Goal: Task Accomplishment & Management: Complete application form

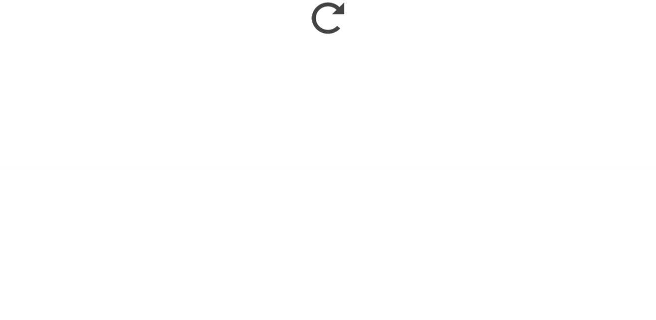
scroll to position [1123, 0]
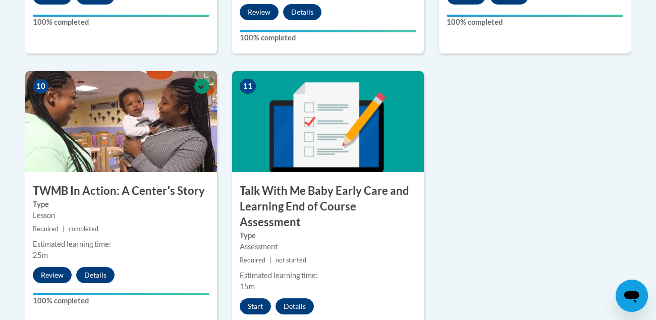
scroll to position [1118, 0]
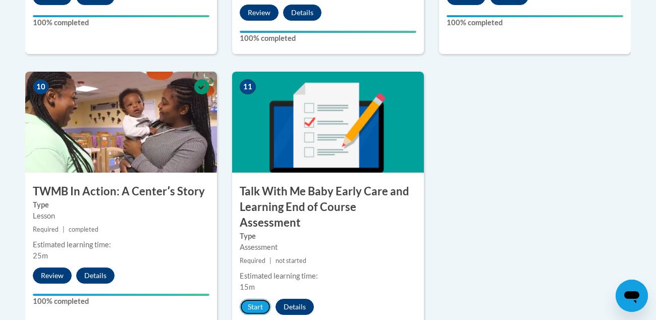
click at [251, 299] on button "Start" at bounding box center [255, 307] width 31 height 16
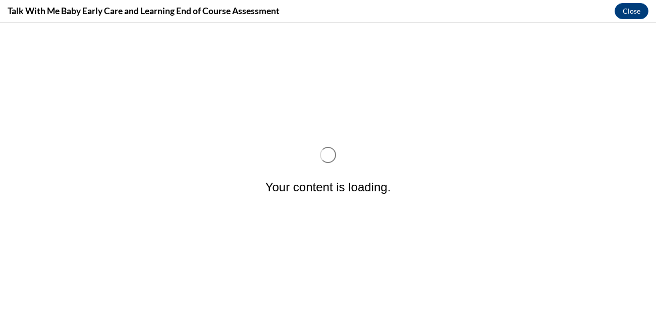
scroll to position [0, 0]
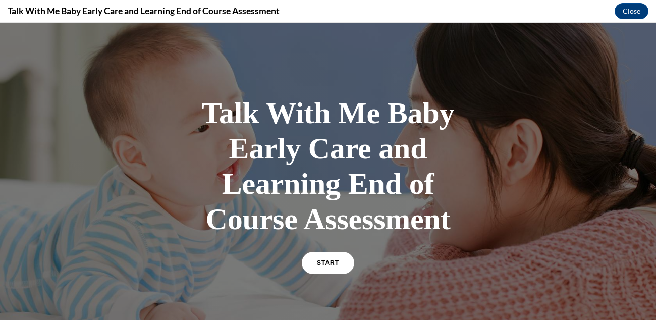
click at [322, 253] on link "START" at bounding box center [328, 263] width 52 height 22
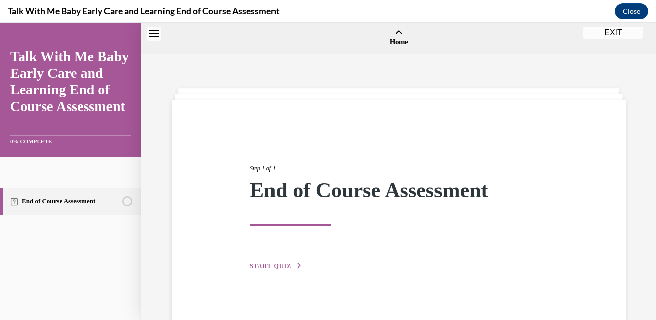
scroll to position [31, 0]
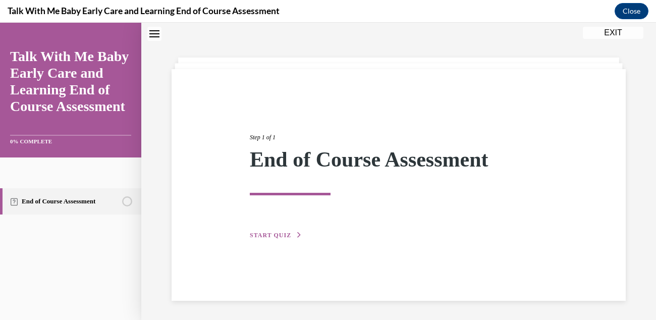
click at [265, 231] on button "START QUIZ" at bounding box center [276, 235] width 52 height 9
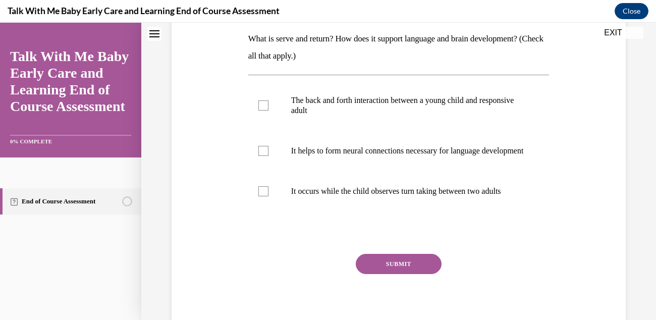
scroll to position [163, 0]
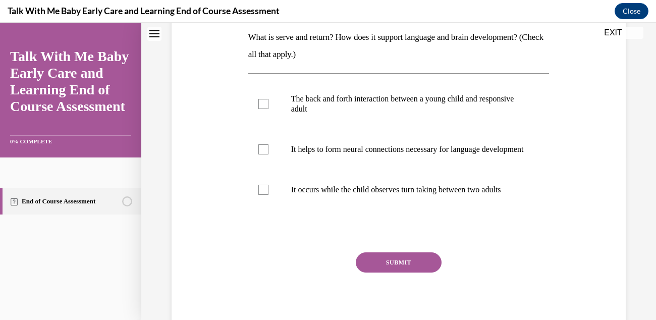
click at [268, 155] on label "It helps to form neural connections necessary for language development" at bounding box center [398, 149] width 301 height 40
click at [268, 154] on input "It helps to form neural connections necessary for language development" at bounding box center [263, 149] width 10 height 10
checkbox input "true"
click at [265, 94] on label "The back and forth interaction between a young child and responsive adult" at bounding box center [398, 104] width 301 height 50
click at [265, 99] on input "The back and forth interaction between a young child and responsive adult" at bounding box center [263, 104] width 10 height 10
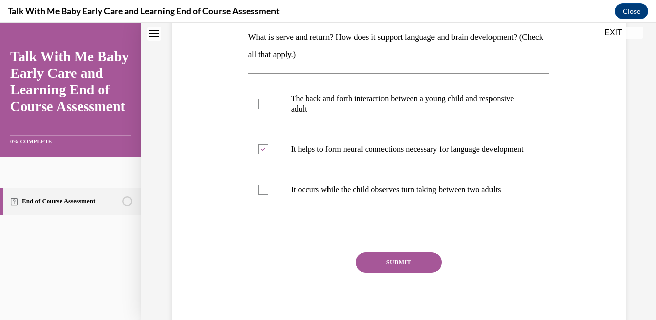
checkbox input "true"
click at [386, 272] on button "SUBMIT" at bounding box center [399, 262] width 86 height 20
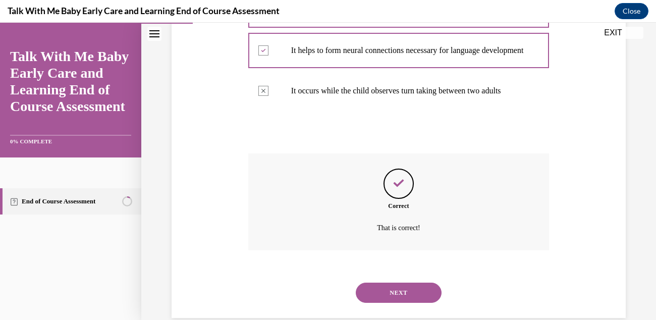
scroll to position [290, 0]
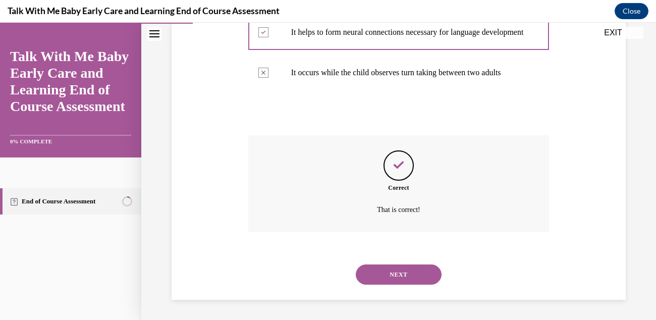
click at [421, 271] on button "NEXT" at bounding box center [399, 274] width 86 height 20
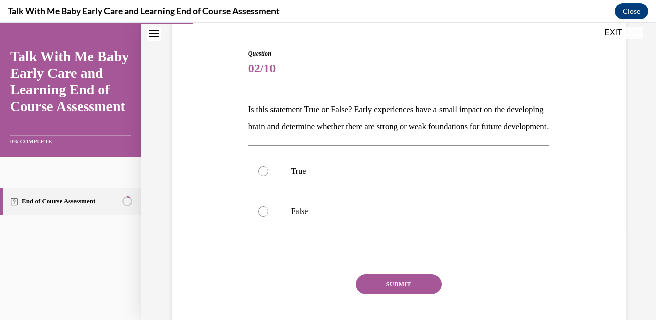
scroll to position [92, 0]
click at [260, 176] on div at bounding box center [263, 170] width 10 height 10
click at [260, 176] on input "True" at bounding box center [263, 170] width 10 height 10
radio input "true"
click at [365, 294] on button "SUBMIT" at bounding box center [399, 283] width 86 height 20
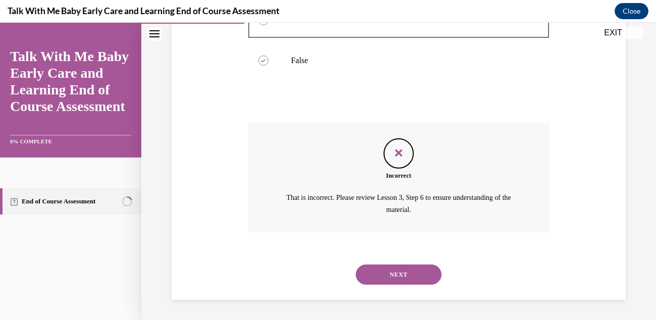
scroll to position [258, 0]
click at [425, 257] on div "NEXT" at bounding box center [398, 274] width 301 height 40
click at [421, 266] on button "NEXT" at bounding box center [399, 274] width 86 height 20
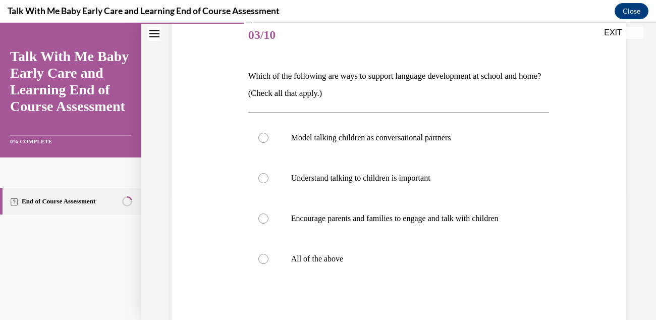
scroll to position [124, 0]
click at [268, 260] on label "All of the above" at bounding box center [398, 260] width 301 height 40
click at [268, 260] on input "All of the above" at bounding box center [263, 260] width 10 height 10
radio input "true"
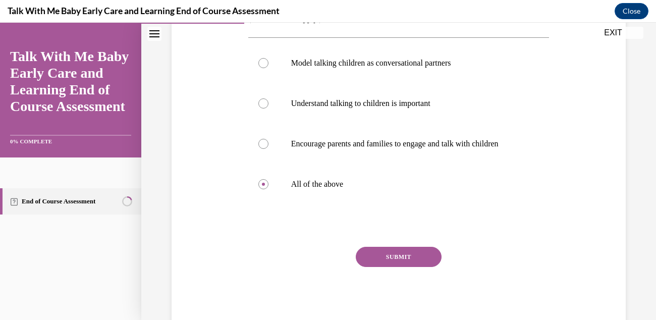
scroll to position [204, 0]
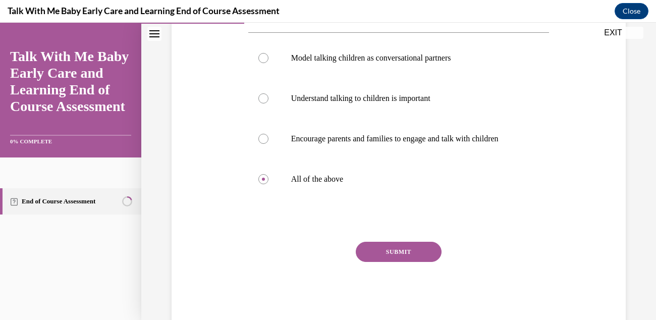
click at [384, 255] on button "SUBMIT" at bounding box center [399, 252] width 86 height 20
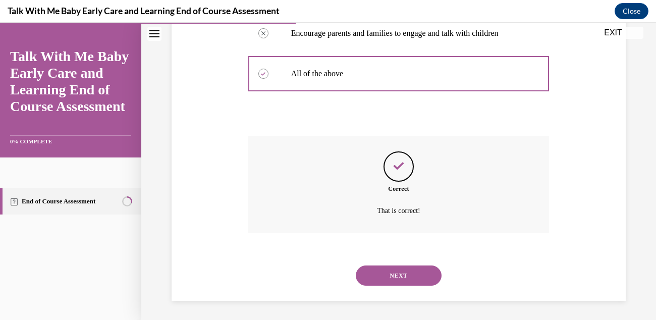
scroll to position [310, 0]
click at [377, 273] on button "NEXT" at bounding box center [399, 275] width 86 height 20
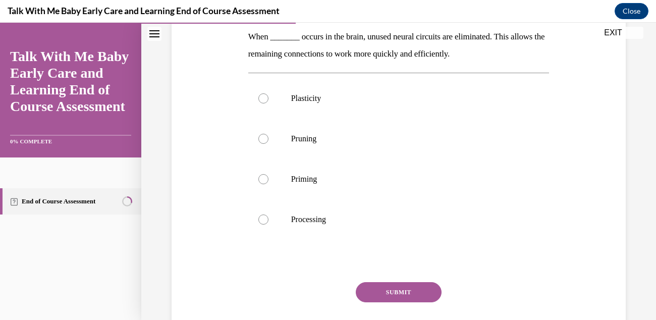
scroll to position [186, 0]
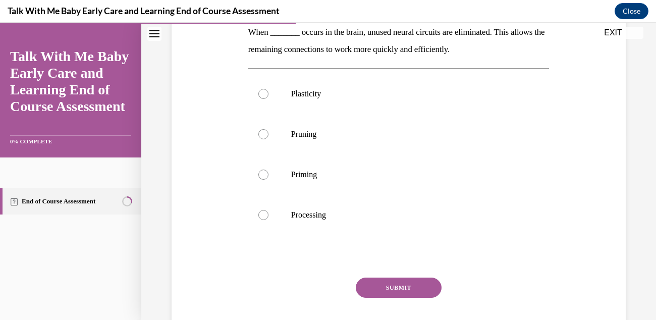
click at [261, 218] on div at bounding box center [263, 215] width 10 height 10
click at [261, 218] on input "Processing" at bounding box center [263, 215] width 10 height 10
radio input "true"
click at [370, 289] on button "SUBMIT" at bounding box center [399, 287] width 86 height 20
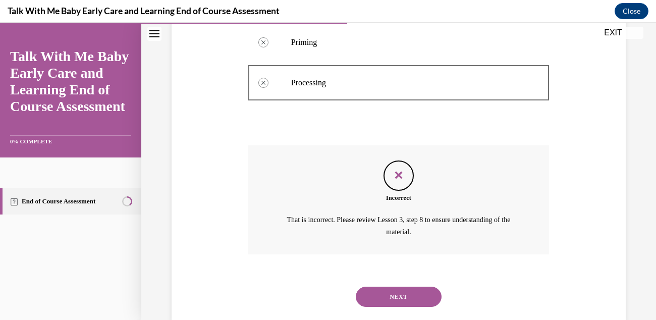
scroll to position [322, 0]
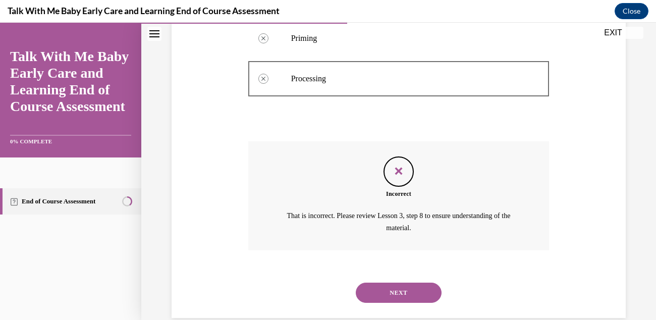
click at [395, 300] on button "NEXT" at bounding box center [399, 292] width 86 height 20
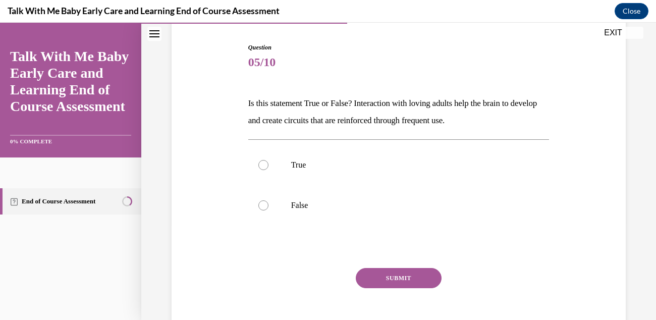
scroll to position [98, 0]
click at [257, 168] on label "True" at bounding box center [398, 164] width 301 height 40
click at [258, 168] on input "True" at bounding box center [263, 164] width 10 height 10
radio input "true"
click at [374, 295] on div "SUBMIT" at bounding box center [398, 292] width 301 height 50
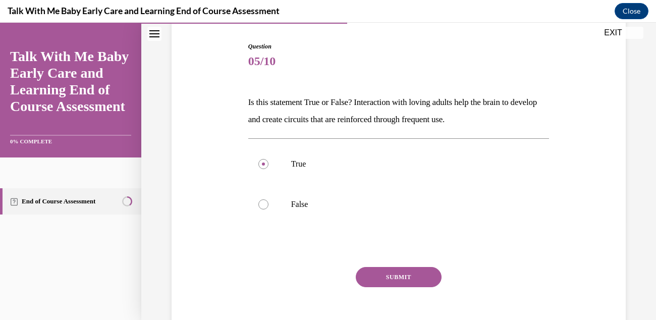
click at [372, 280] on button "SUBMIT" at bounding box center [399, 277] width 86 height 20
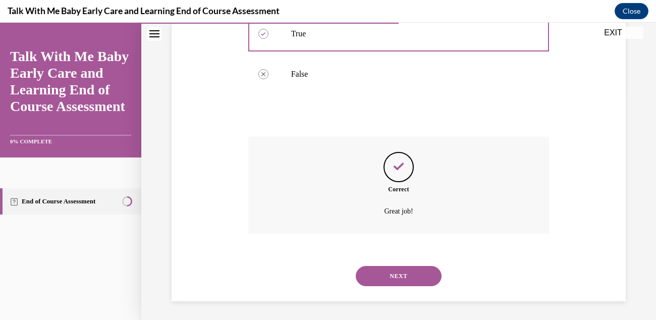
scroll to position [229, 0]
click at [371, 277] on button "NEXT" at bounding box center [399, 275] width 86 height 20
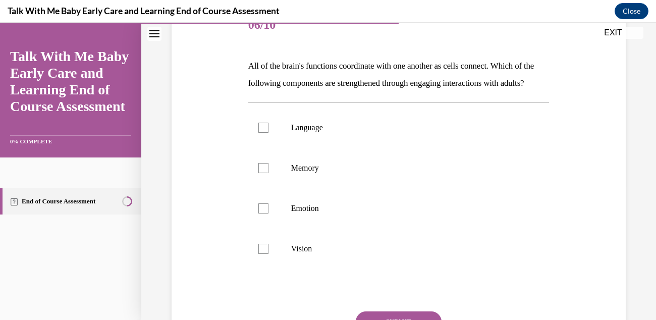
scroll to position [116, 0]
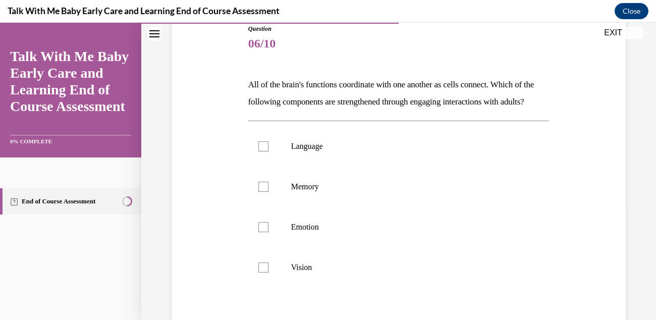
click at [267, 288] on label "Vision" at bounding box center [398, 267] width 301 height 40
click at [267, 272] on input "Vision" at bounding box center [263, 267] width 10 height 10
checkbox input "true"
click at [270, 166] on label "Language" at bounding box center [398, 146] width 301 height 40
click at [268, 151] on input "Language" at bounding box center [263, 146] width 10 height 10
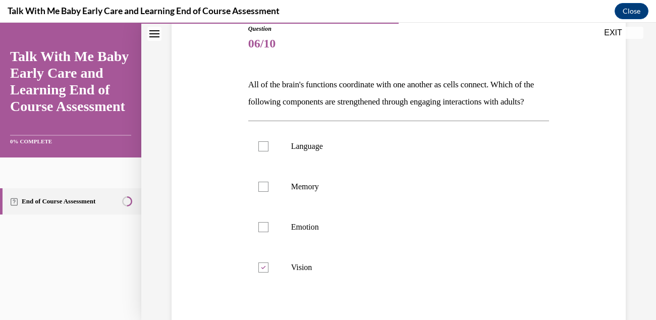
checkbox input "true"
click at [274, 202] on label "Memory" at bounding box center [398, 186] width 301 height 40
click at [268, 192] on input "Memory" at bounding box center [263, 187] width 10 height 10
checkbox input "true"
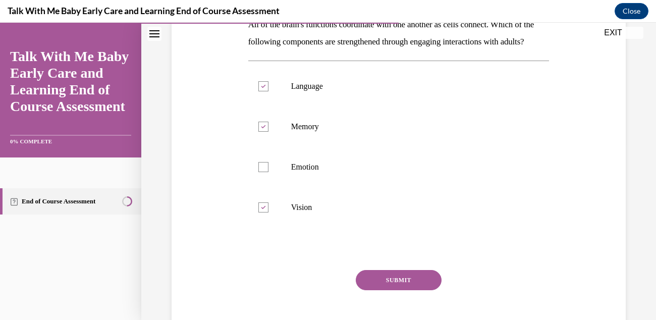
click at [440, 290] on button "SUBMIT" at bounding box center [399, 280] width 86 height 20
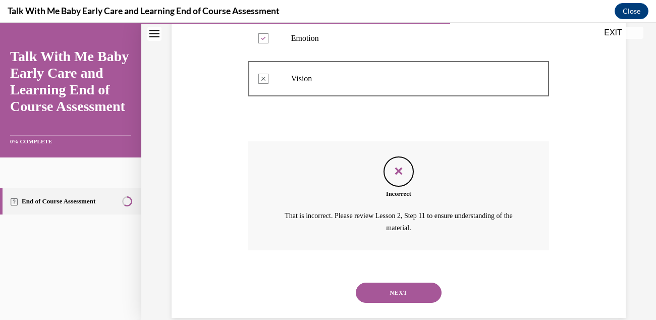
scroll to position [339, 0]
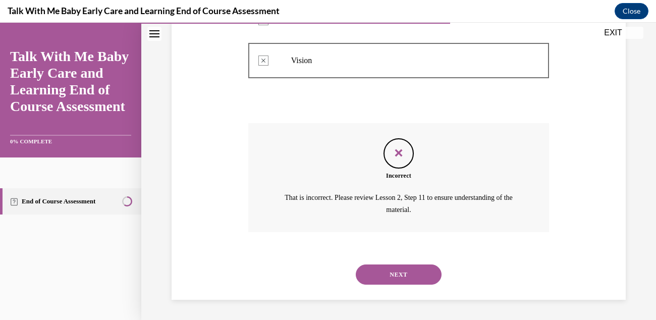
click at [377, 282] on button "NEXT" at bounding box center [399, 274] width 86 height 20
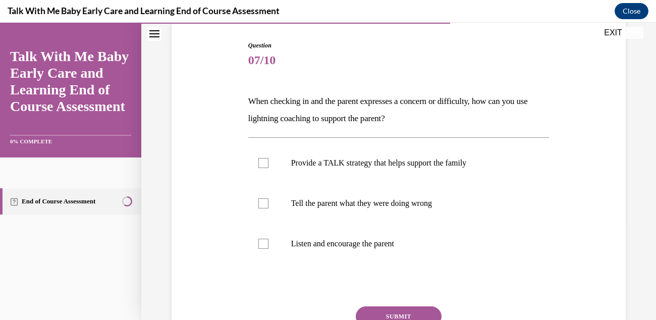
scroll to position [100, 0]
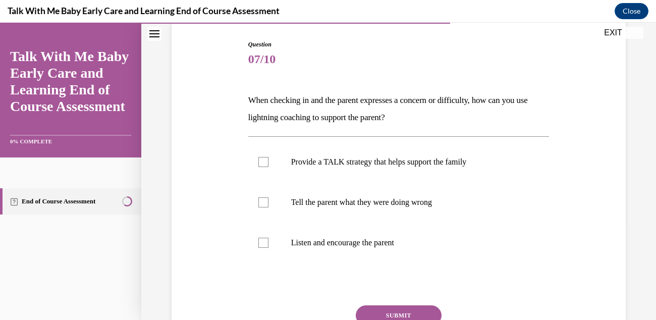
click at [269, 246] on label "Listen and encourage the parent" at bounding box center [398, 242] width 301 height 40
click at [268, 246] on input "Listen and encourage the parent" at bounding box center [263, 243] width 10 height 10
checkbox input "true"
click at [266, 168] on label "Provide a TALK strategy that helps support the family" at bounding box center [398, 162] width 301 height 40
click at [266, 167] on input "Provide a TALK strategy that helps support the family" at bounding box center [263, 162] width 10 height 10
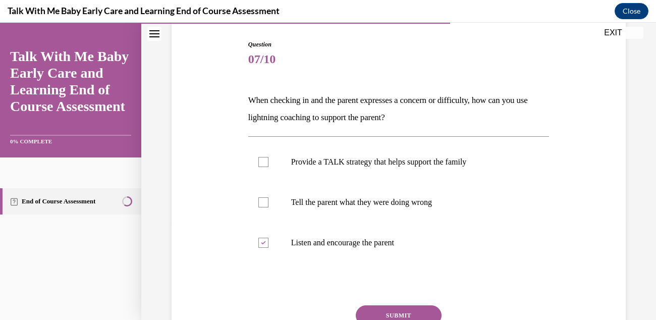
checkbox input "true"
click at [371, 306] on button "SUBMIT" at bounding box center [399, 315] width 86 height 20
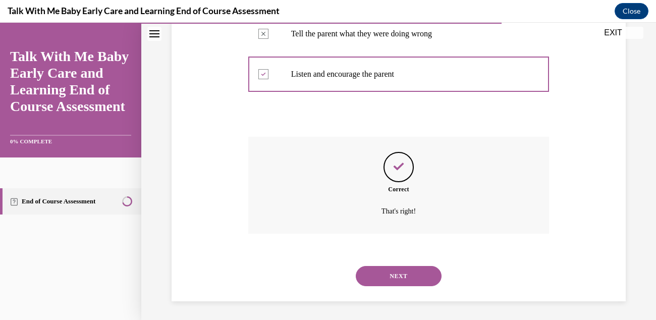
scroll to position [269, 0]
click at [383, 277] on button "NEXT" at bounding box center [399, 275] width 86 height 20
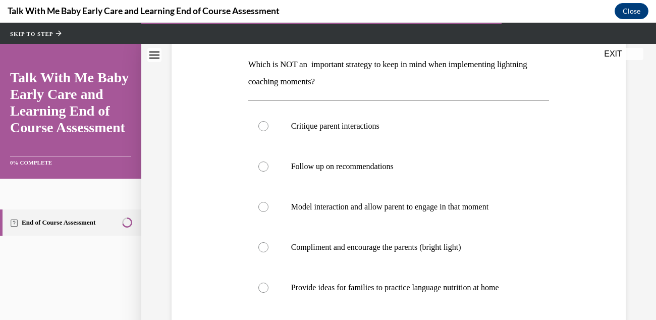
scroll to position [158, 0]
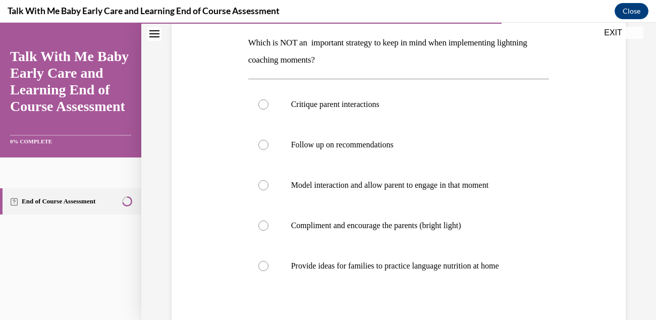
click at [390, 127] on div "Critique parent interactions Follow up on recommendations Model interaction and…" at bounding box center [398, 185] width 301 height 202
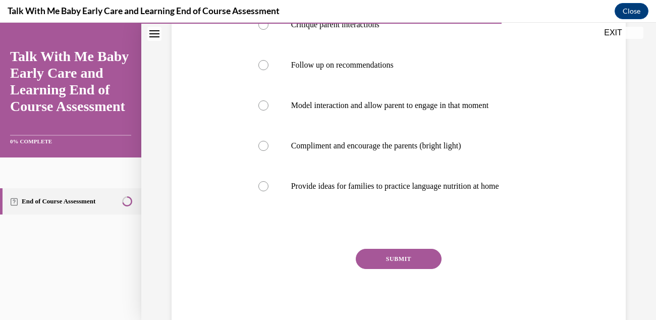
click at [418, 257] on button "SUBMIT" at bounding box center [399, 259] width 86 height 20
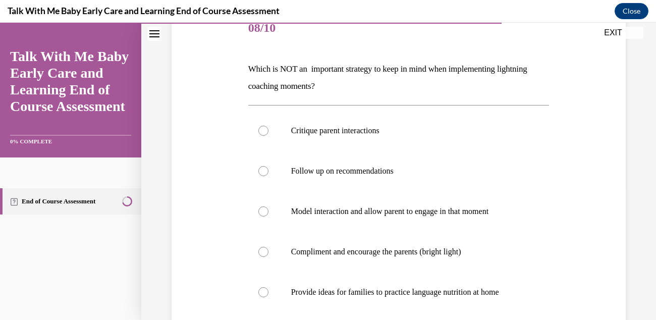
scroll to position [131, 0]
click at [401, 179] on label "Follow up on recommendations" at bounding box center [398, 171] width 301 height 40
click at [268, 177] on input "Follow up on recommendations" at bounding box center [263, 171] width 10 height 10
radio input "true"
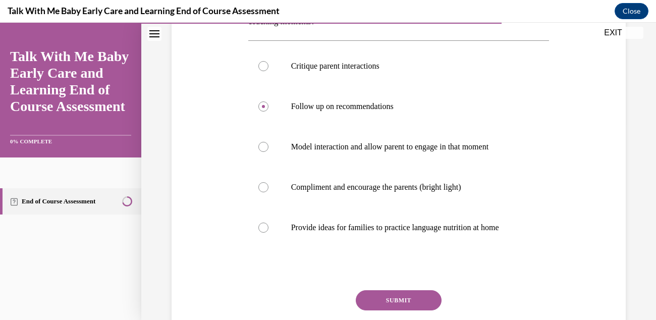
scroll to position [160, 0]
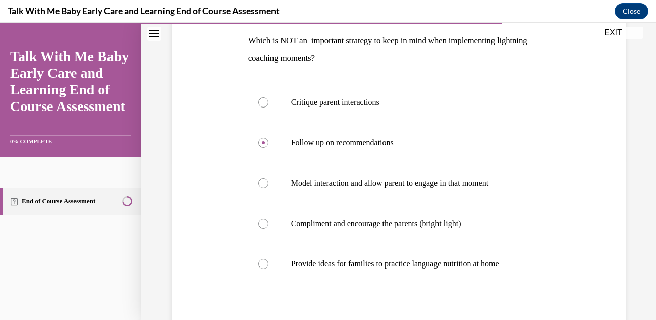
click at [383, 103] on p "Critique parent interactions" at bounding box center [407, 102] width 233 height 10
click at [268, 103] on input "Critique parent interactions" at bounding box center [263, 102] width 10 height 10
radio input "true"
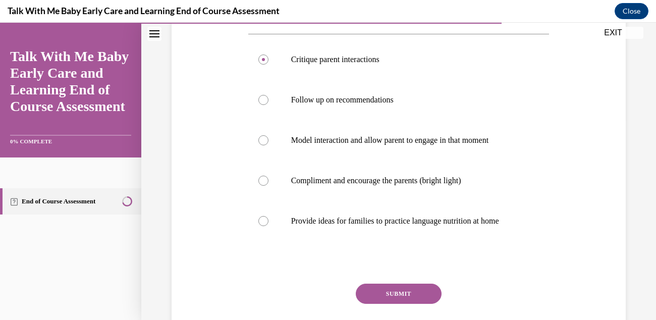
scroll to position [202, 0]
click at [400, 293] on button "SUBMIT" at bounding box center [399, 294] width 86 height 20
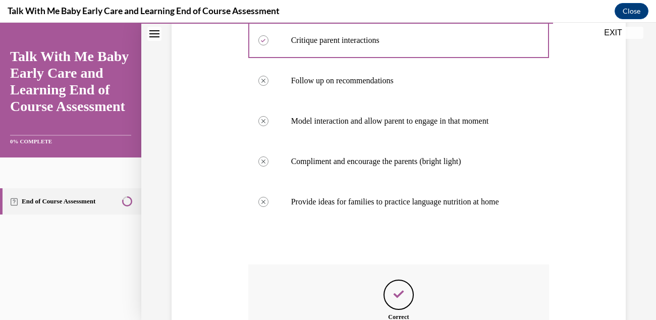
scroll to position [351, 0]
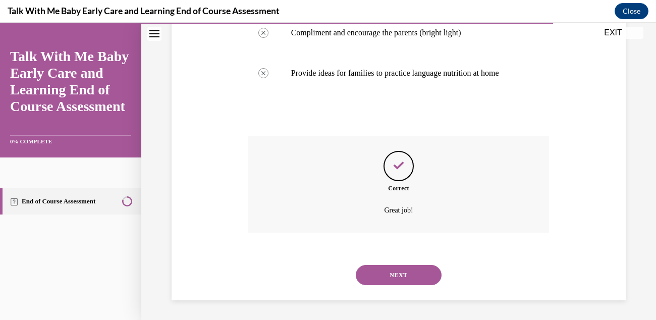
click at [421, 279] on button "NEXT" at bounding box center [399, 275] width 86 height 20
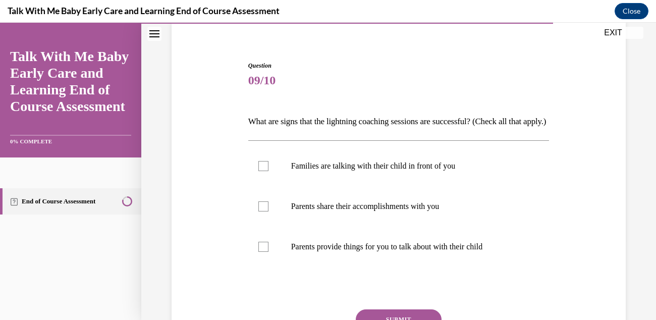
scroll to position [79, 0]
click at [460, 171] on p "Families are talking with their child in front of you" at bounding box center [407, 166] width 233 height 10
click at [268, 171] on input "Families are talking with their child in front of you" at bounding box center [263, 166] width 10 height 10
checkbox input "true"
click at [440, 211] on p "Parents share their accomplishments with you" at bounding box center [407, 206] width 233 height 10
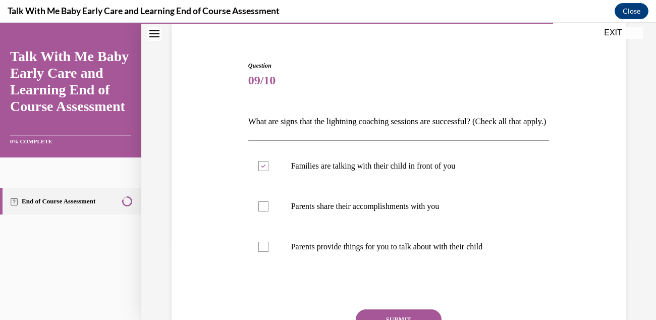
click at [268, 211] on input "Parents share their accomplishments with you" at bounding box center [263, 206] width 10 height 10
checkbox input "true"
click at [444, 252] on p "Parents provide things for you to talk about with their child" at bounding box center [407, 247] width 233 height 10
click at [268, 252] on input "Parents provide things for you to talk about with their child" at bounding box center [263, 247] width 10 height 10
checkbox input "true"
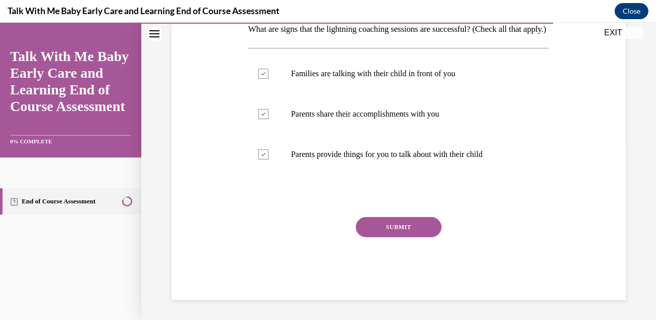
click at [419, 237] on button "SUBMIT" at bounding box center [399, 227] width 86 height 20
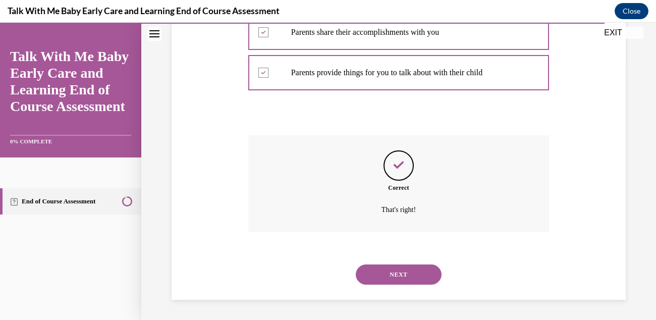
scroll to position [269, 0]
click at [408, 282] on button "NEXT" at bounding box center [399, 274] width 86 height 20
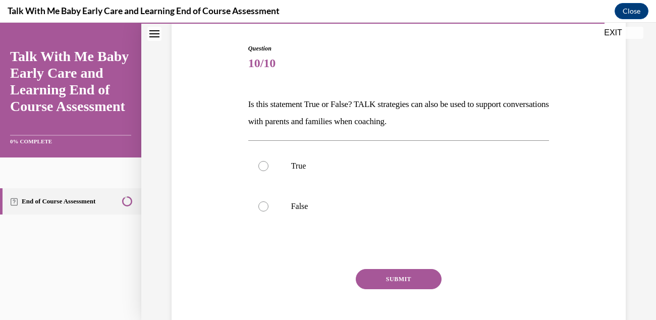
scroll to position [98, 0]
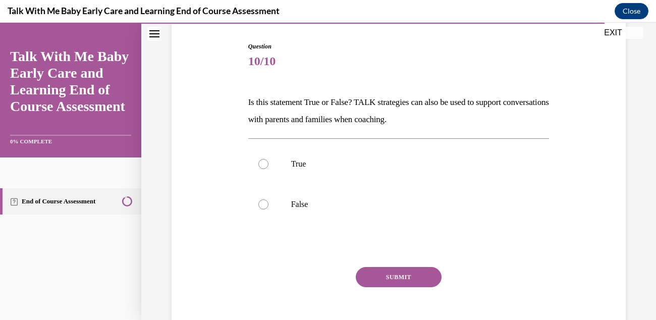
click at [258, 168] on label "True" at bounding box center [398, 164] width 301 height 40
click at [258, 168] on input "True" at bounding box center [263, 164] width 10 height 10
radio input "true"
click at [399, 284] on button "SUBMIT" at bounding box center [399, 277] width 86 height 20
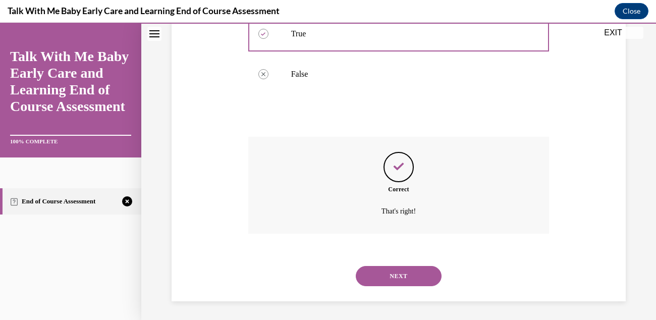
scroll to position [229, 0]
click at [403, 279] on button "NEXT" at bounding box center [399, 275] width 86 height 20
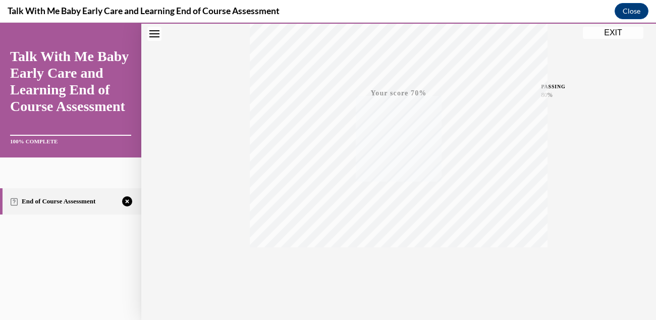
scroll to position [219, 0]
click at [396, 248] on div "TAKE AGAIN" at bounding box center [399, 253] width 36 height 24
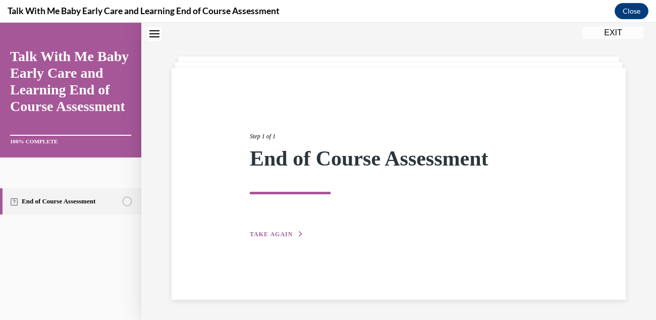
scroll to position [31, 0]
click at [280, 234] on span "TAKE AGAIN" at bounding box center [271, 234] width 43 height 7
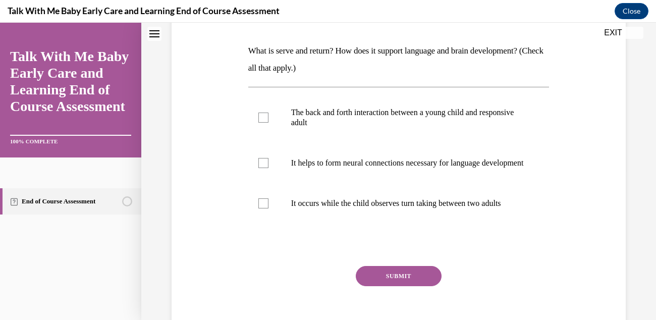
scroll to position [158, 0]
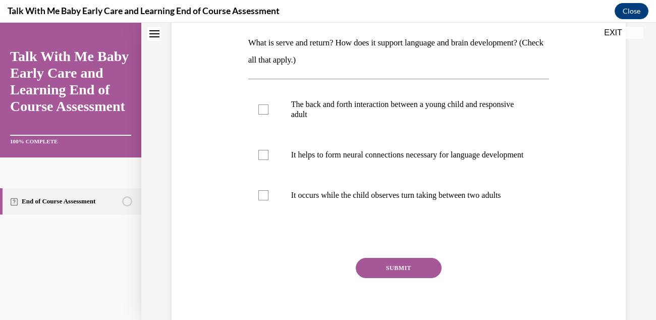
click at [252, 201] on label "It occurs while the child observes turn taking between two adults" at bounding box center [398, 195] width 301 height 40
click at [258, 200] on input "It occurs while the child observes turn taking between two adults" at bounding box center [263, 195] width 10 height 10
checkbox input "true"
click at [267, 108] on div at bounding box center [263, 109] width 10 height 10
click at [267, 108] on input "The back and forth interaction between a young child and responsive adult" at bounding box center [263, 109] width 10 height 10
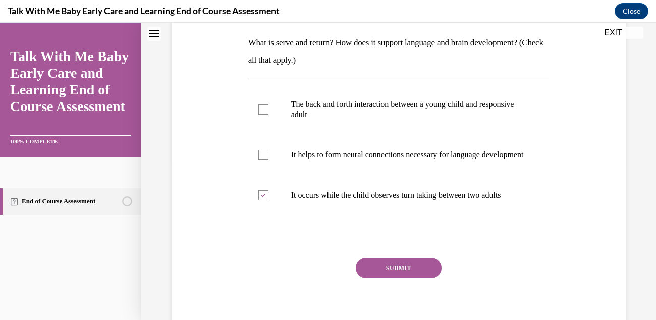
checkbox input "true"
click at [264, 168] on label "It helps to form neural connections necessary for language development" at bounding box center [398, 155] width 301 height 40
click at [264, 160] on input "It helps to form neural connections necessary for language development" at bounding box center [263, 155] width 10 height 10
checkbox input "true"
click at [389, 275] on button "SUBMIT" at bounding box center [399, 268] width 86 height 20
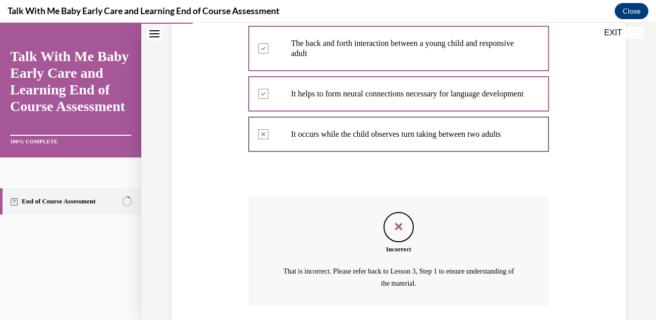
scroll to position [302, 0]
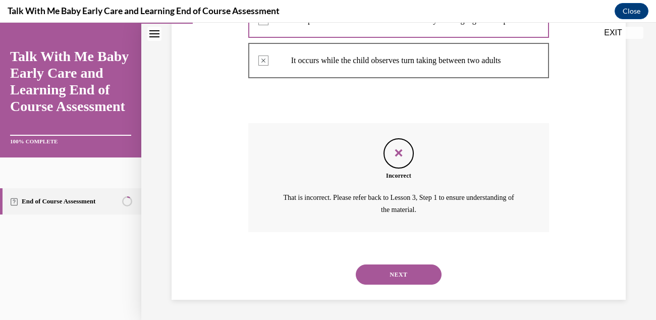
click at [398, 271] on button "NEXT" at bounding box center [399, 274] width 86 height 20
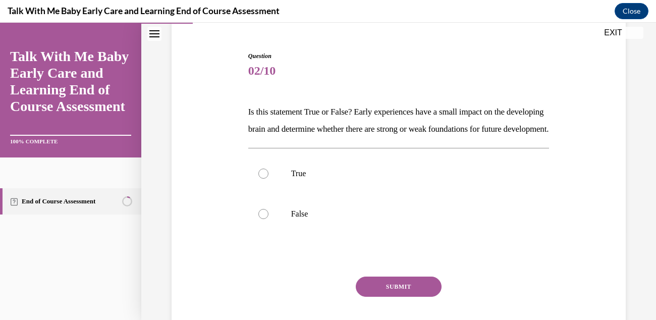
scroll to position [93, 0]
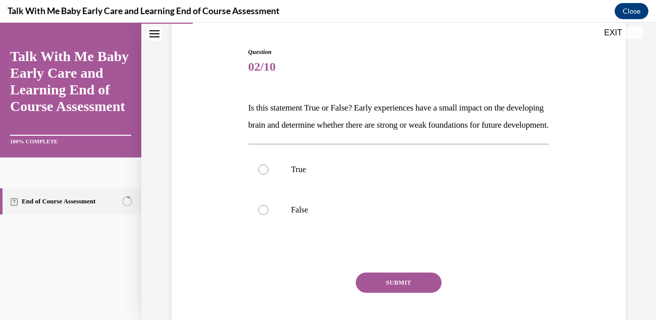
click at [287, 228] on label "False" at bounding box center [398, 210] width 301 height 40
click at [268, 215] on input "False" at bounding box center [263, 210] width 10 height 10
radio input "true"
click at [423, 293] on button "SUBMIT" at bounding box center [399, 282] width 86 height 20
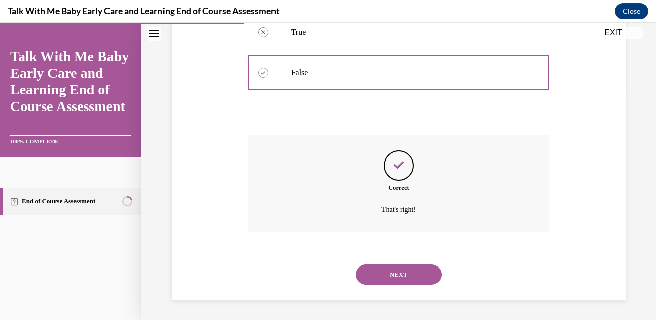
scroll to position [247, 0]
click at [416, 276] on button "NEXT" at bounding box center [399, 274] width 86 height 20
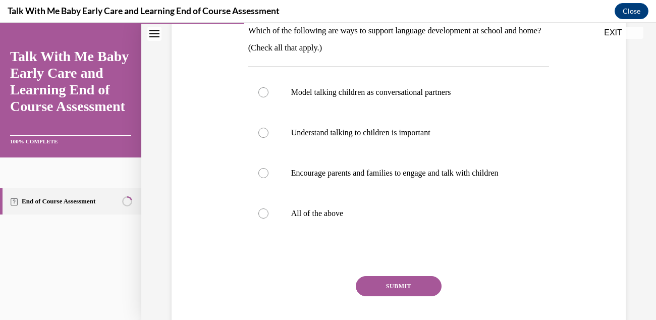
scroll to position [170, 0]
click at [331, 215] on p "All of the above" at bounding box center [407, 213] width 233 height 10
click at [268, 215] on input "All of the above" at bounding box center [263, 213] width 10 height 10
radio input "true"
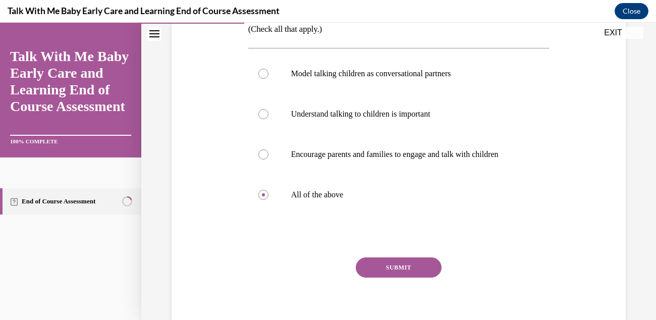
click at [403, 273] on button "SUBMIT" at bounding box center [399, 267] width 86 height 20
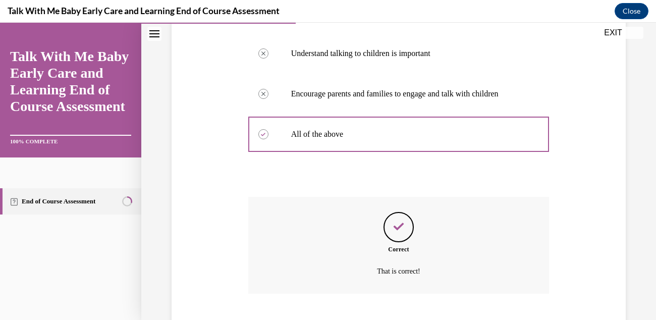
scroll to position [310, 0]
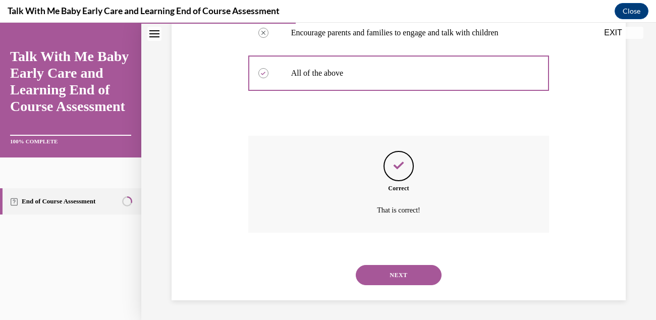
click at [402, 279] on button "NEXT" at bounding box center [399, 275] width 86 height 20
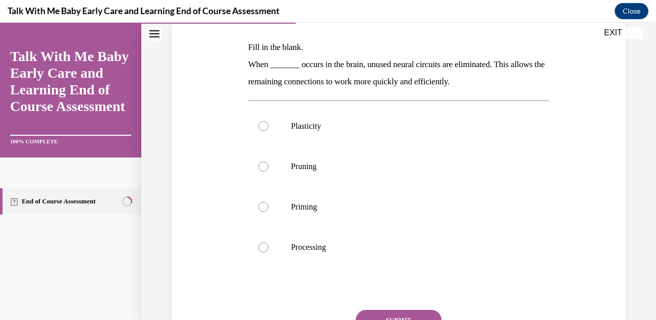
scroll to position [155, 0]
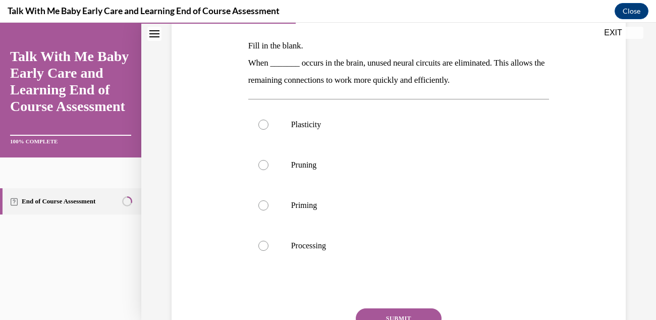
click at [310, 175] on label "Pruning" at bounding box center [398, 165] width 301 height 40
click at [268, 170] on input "Pruning" at bounding box center [263, 165] width 10 height 10
radio input "true"
click at [399, 310] on button "SUBMIT" at bounding box center [399, 318] width 86 height 20
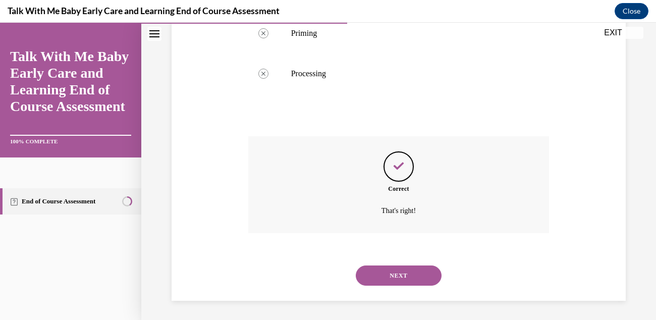
scroll to position [327, 0]
click at [408, 283] on button "NEXT" at bounding box center [399, 275] width 86 height 20
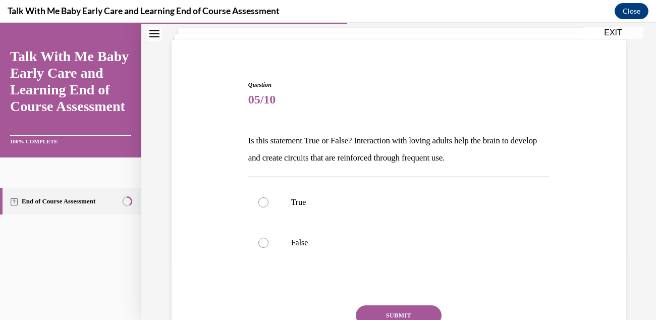
scroll to position [90, 0]
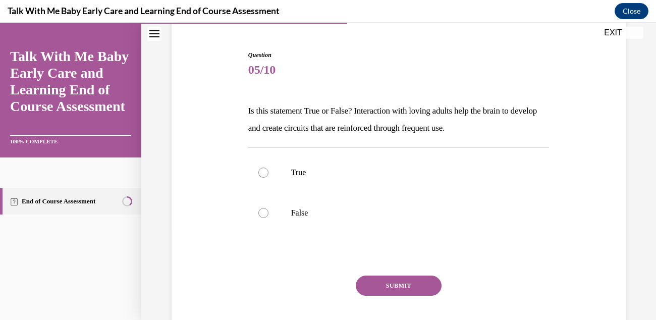
click at [291, 177] on label "True" at bounding box center [398, 172] width 301 height 40
click at [268, 177] on input "True" at bounding box center [263, 172] width 10 height 10
radio input "true"
click at [410, 281] on button "SUBMIT" at bounding box center [399, 285] width 86 height 20
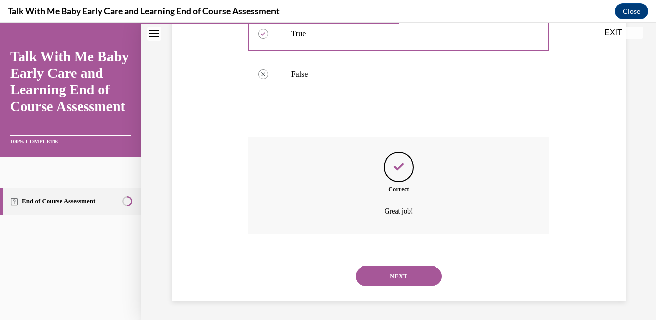
scroll to position [229, 0]
click at [428, 282] on button "NEXT" at bounding box center [399, 275] width 86 height 20
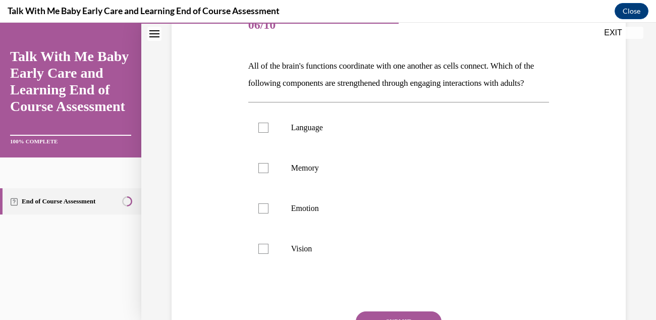
scroll to position [132, 0]
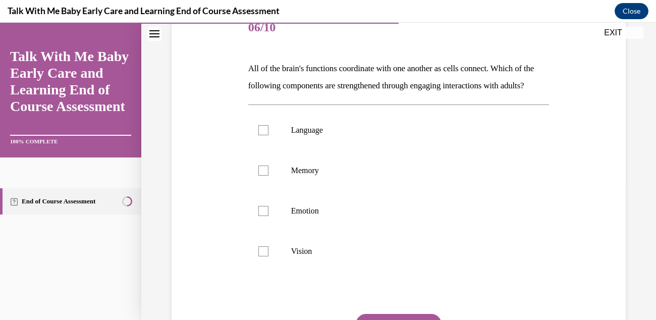
click at [266, 150] on label "Language" at bounding box center [398, 130] width 301 height 40
click at [266, 135] on input "Language" at bounding box center [263, 130] width 10 height 10
checkbox input "true"
click at [261, 176] on div at bounding box center [263, 170] width 10 height 10
click at [261, 176] on input "Memory" at bounding box center [263, 170] width 10 height 10
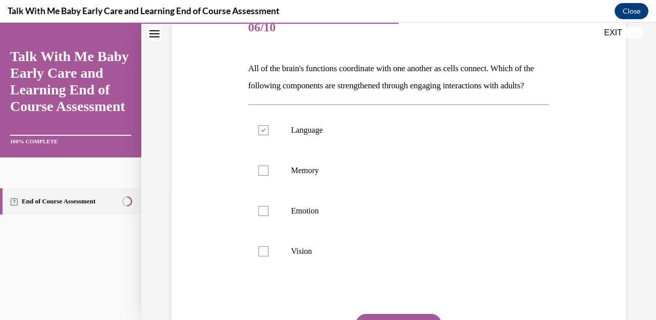
checkbox input "true"
click at [268, 270] on label "Vision" at bounding box center [398, 251] width 301 height 40
click at [268, 256] on input "Vision" at bounding box center [263, 251] width 10 height 10
checkbox input "true"
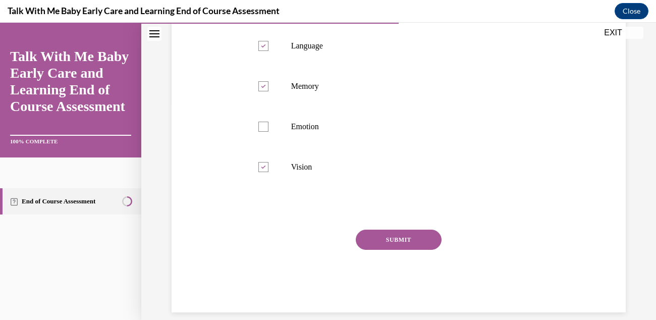
scroll to position [167, 0]
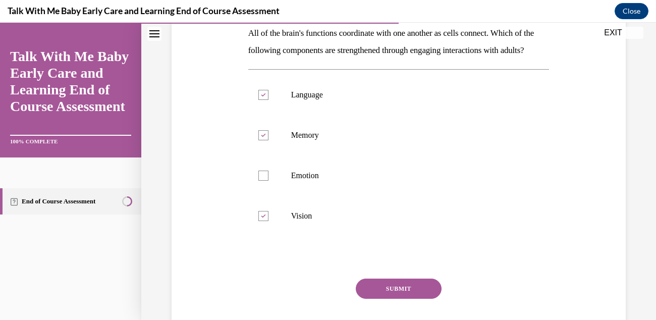
click at [259, 181] on div at bounding box center [263, 175] width 10 height 10
click at [259, 181] on input "Emotion" at bounding box center [263, 175] width 10 height 10
checkbox input "true"
click at [262, 236] on label "Vision" at bounding box center [398, 216] width 301 height 40
click at [262, 221] on input "Vision" at bounding box center [263, 216] width 10 height 10
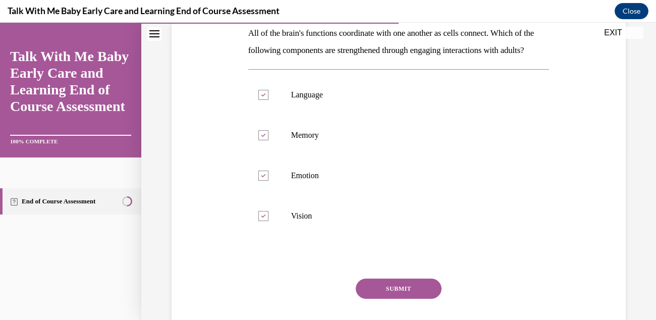
checkbox input "false"
click at [262, 178] on icon at bounding box center [263, 176] width 5 height 4
click at [262, 181] on input "Emotion" at bounding box center [263, 175] width 10 height 10
checkbox input "false"
click at [261, 236] on label "Vision" at bounding box center [398, 216] width 301 height 40
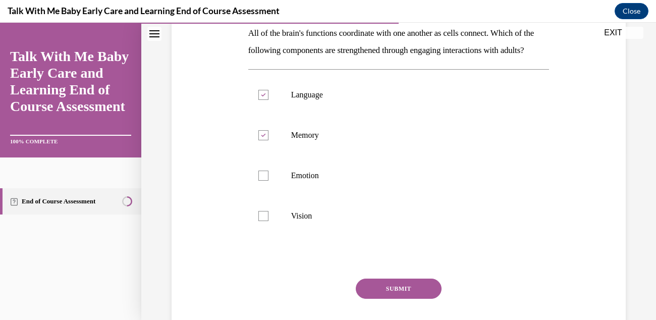
click at [261, 221] on input "Vision" at bounding box center [263, 216] width 10 height 10
checkbox input "true"
click at [423, 299] on button "SUBMIT" at bounding box center [399, 288] width 86 height 20
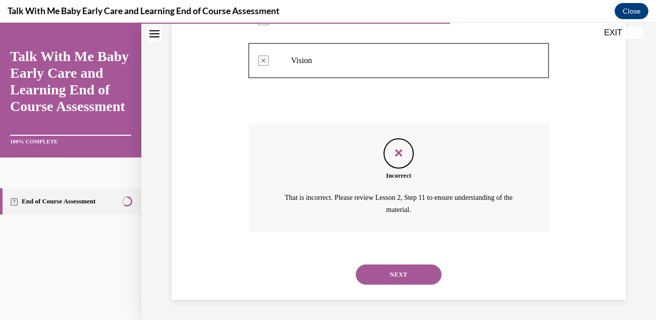
scroll to position [339, 0]
click at [418, 277] on button "NEXT" at bounding box center [399, 274] width 86 height 20
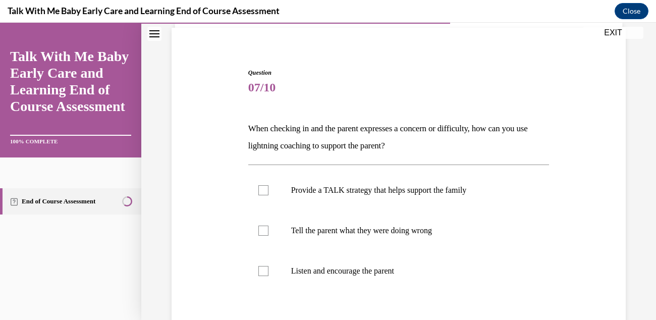
scroll to position [111, 0]
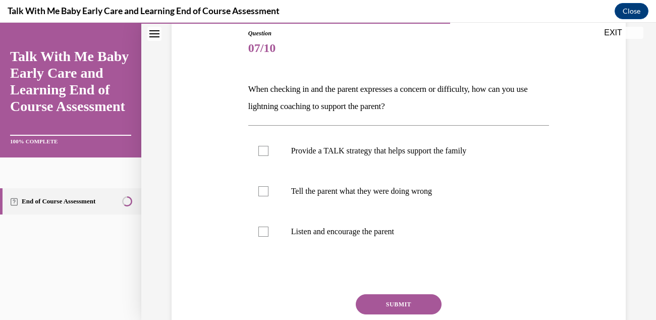
click at [340, 239] on label "Listen and encourage the parent" at bounding box center [398, 231] width 301 height 40
click at [268, 237] on input "Listen and encourage the parent" at bounding box center [263, 231] width 10 height 10
checkbox input "true"
click at [451, 149] on p "Provide a TALK strategy that helps support the family" at bounding box center [407, 151] width 233 height 10
click at [268, 149] on input "Provide a TALK strategy that helps support the family" at bounding box center [263, 151] width 10 height 10
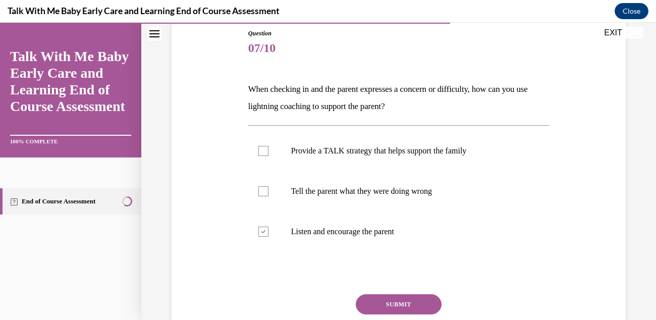
checkbox input "true"
click at [392, 306] on button "SUBMIT" at bounding box center [399, 304] width 86 height 20
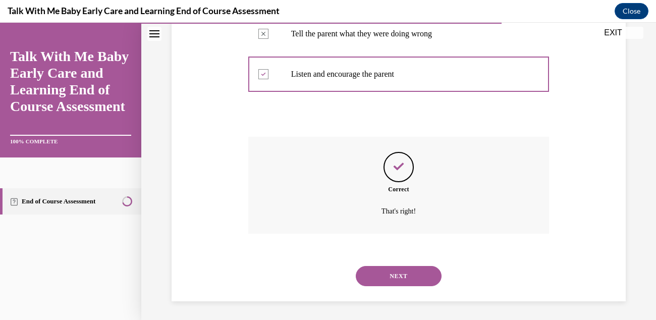
scroll to position [269, 0]
click at [394, 278] on button "NEXT" at bounding box center [399, 275] width 86 height 20
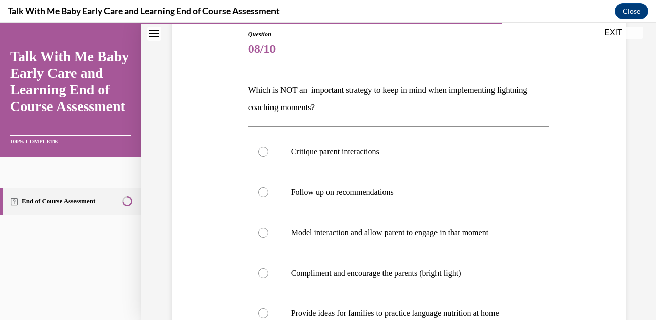
scroll to position [114, 0]
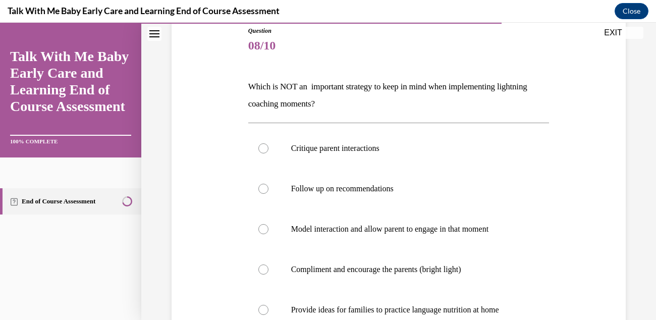
click at [368, 148] on p "Critique parent interactions" at bounding box center [407, 148] width 233 height 10
click at [268, 148] on input "Critique parent interactions" at bounding box center [263, 148] width 10 height 10
radio input "true"
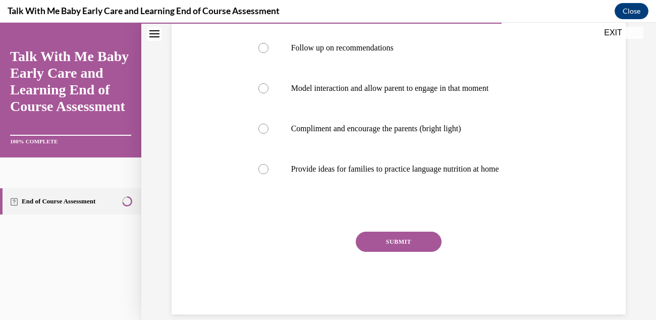
click at [405, 244] on button "SUBMIT" at bounding box center [399, 242] width 86 height 20
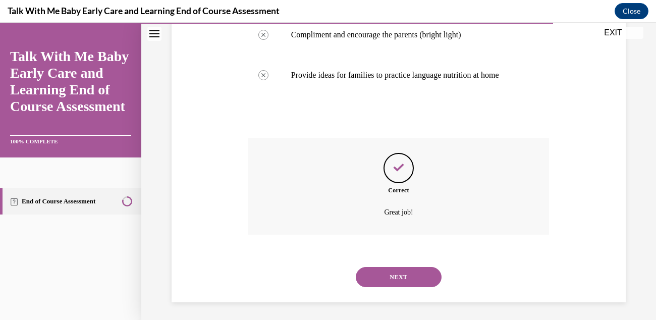
scroll to position [351, 0]
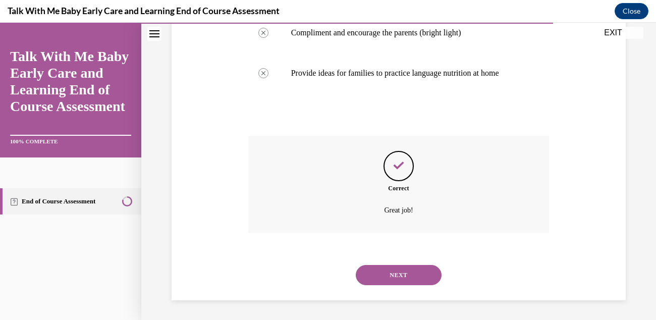
click at [407, 278] on button "NEXT" at bounding box center [399, 275] width 86 height 20
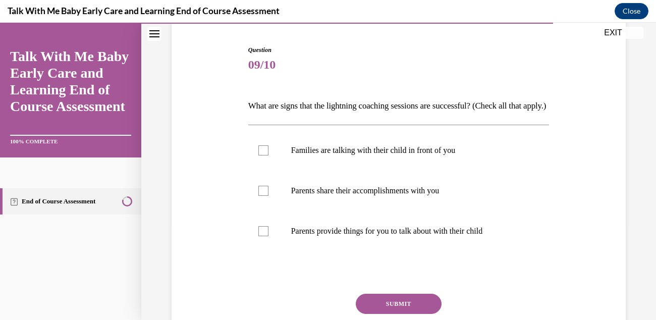
scroll to position [101, 0]
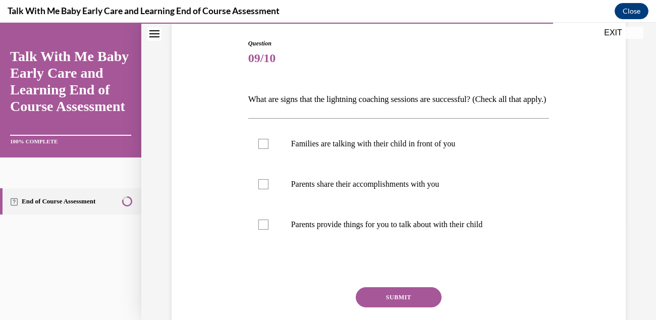
click at [454, 149] on p "Families are talking with their child in front of you" at bounding box center [407, 144] width 233 height 10
click at [268, 149] on input "Families are talking with their child in front of you" at bounding box center [263, 144] width 10 height 10
checkbox input "true"
click at [431, 189] on p "Parents share their accomplishments with you" at bounding box center [407, 184] width 233 height 10
click at [268, 189] on input "Parents share their accomplishments with you" at bounding box center [263, 184] width 10 height 10
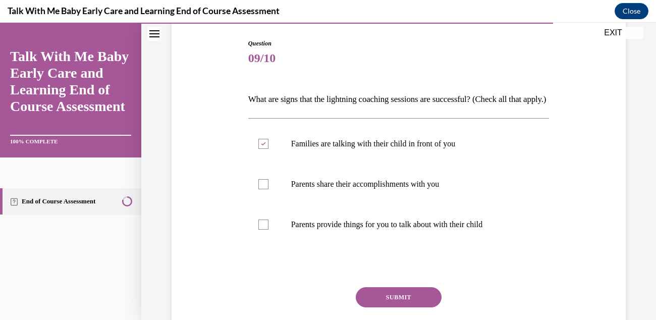
checkbox input "true"
click at [415, 230] on p "Parents provide things for you to talk about with their child" at bounding box center [407, 224] width 233 height 10
click at [268, 230] on input "Parents provide things for you to talk about with their child" at bounding box center [263, 224] width 10 height 10
checkbox input "true"
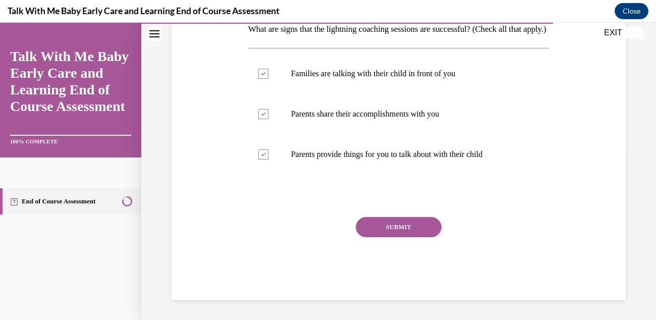
click at [409, 221] on button "SUBMIT" at bounding box center [399, 227] width 86 height 20
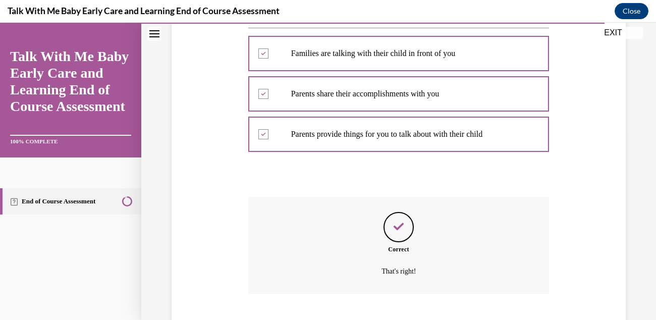
scroll to position [269, 0]
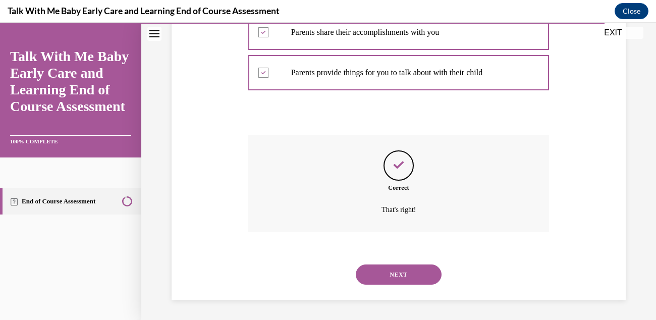
click at [387, 280] on button "NEXT" at bounding box center [399, 274] width 86 height 20
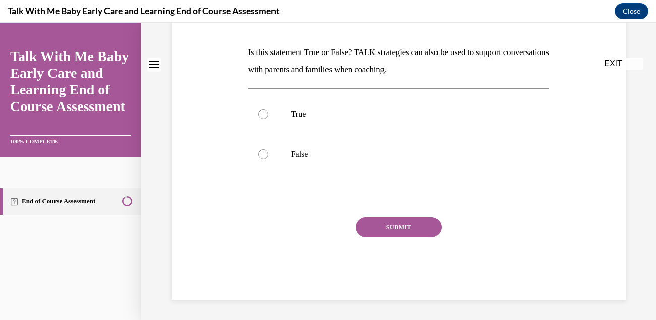
scroll to position [0, 0]
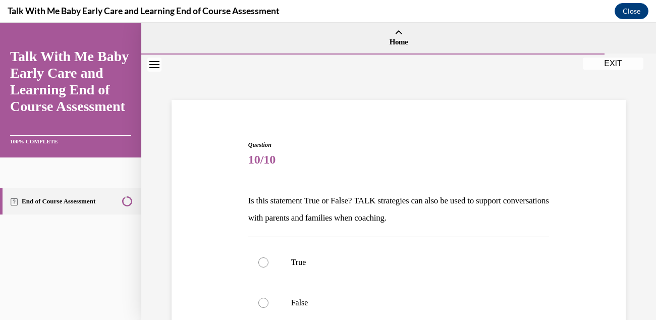
click at [264, 299] on div at bounding box center [263, 303] width 10 height 10
click at [264, 299] on input "False" at bounding box center [263, 303] width 10 height 10
radio input "true"
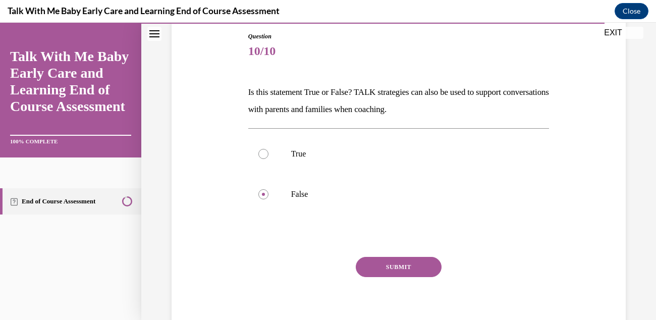
click at [396, 276] on button "SUBMIT" at bounding box center [399, 267] width 86 height 20
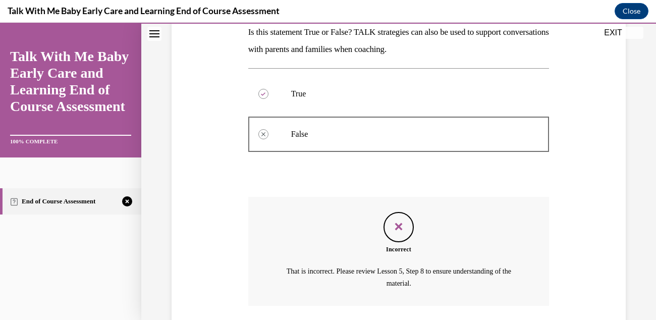
scroll to position [241, 0]
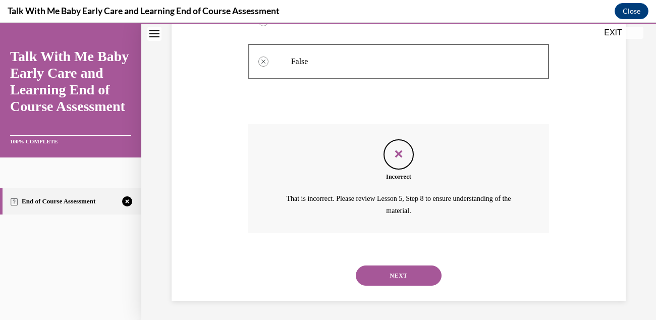
click at [412, 274] on button "NEXT" at bounding box center [399, 275] width 86 height 20
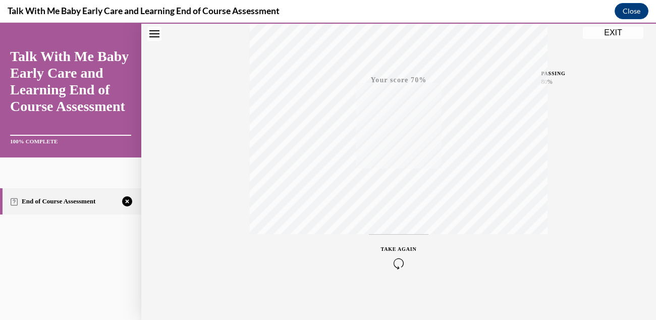
scroll to position [219, 0]
click at [407, 259] on icon "button" at bounding box center [399, 258] width 36 height 11
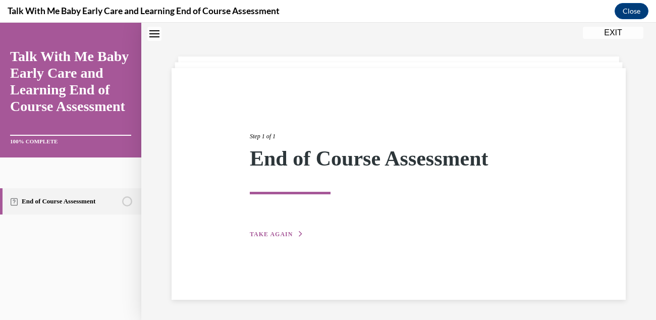
scroll to position [31, 0]
click at [260, 233] on span "TAKE AGAIN" at bounding box center [271, 234] width 43 height 7
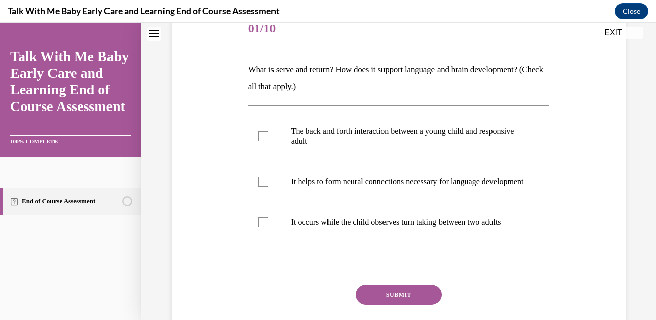
scroll to position [132, 0]
click at [267, 191] on label "It helps to form neural connections necessary for language development" at bounding box center [398, 181] width 301 height 40
click at [267, 186] on input "It helps to form neural connections necessary for language development" at bounding box center [263, 181] width 10 height 10
checkbox input "true"
click at [259, 136] on div at bounding box center [263, 136] width 10 height 10
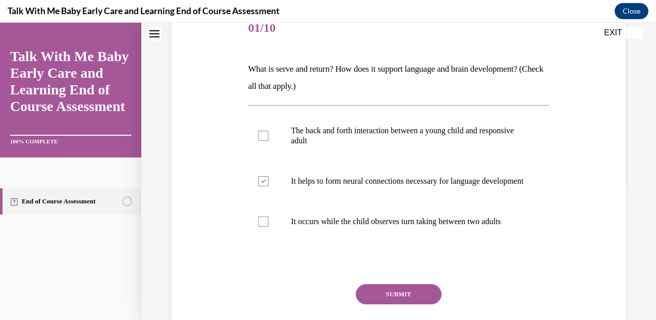
click at [259, 136] on input "The back and forth interaction between a young child and responsive adult" at bounding box center [263, 136] width 10 height 10
checkbox input "true"
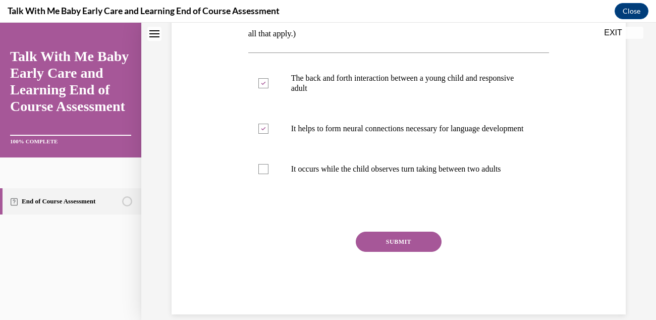
click at [383, 252] on button "SUBMIT" at bounding box center [399, 242] width 86 height 20
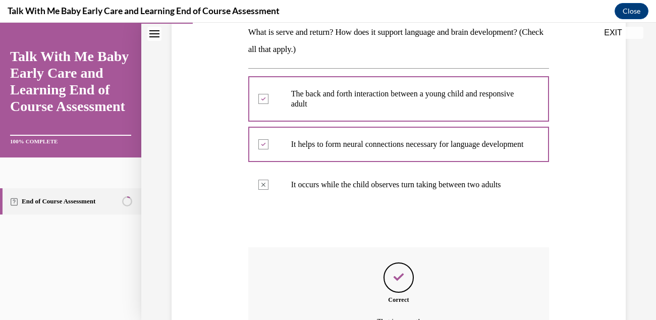
scroll to position [290, 0]
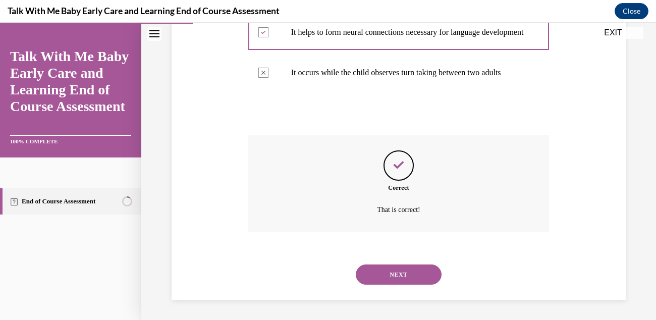
click at [374, 270] on button "NEXT" at bounding box center [399, 274] width 86 height 20
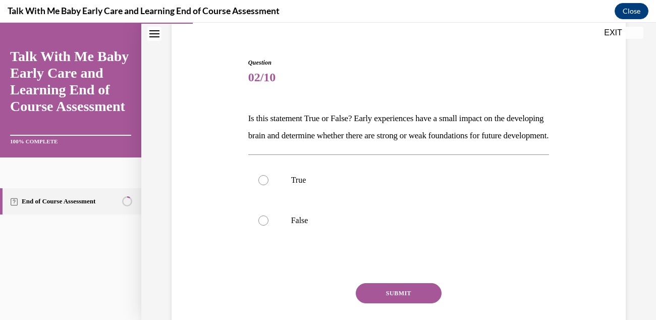
scroll to position [81, 0]
click at [261, 226] on div at bounding box center [263, 221] width 10 height 10
click at [261, 226] on input "False" at bounding box center [263, 221] width 10 height 10
radio input "true"
click at [379, 304] on button "SUBMIT" at bounding box center [399, 294] width 86 height 20
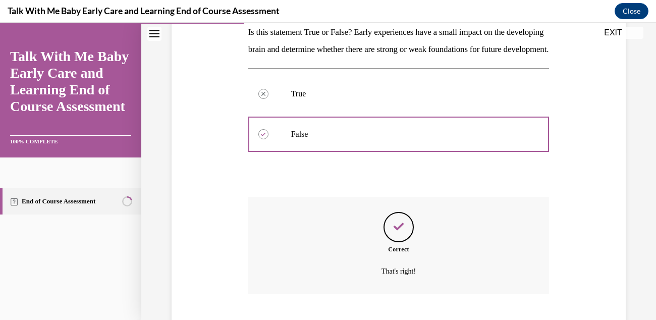
scroll to position [247, 0]
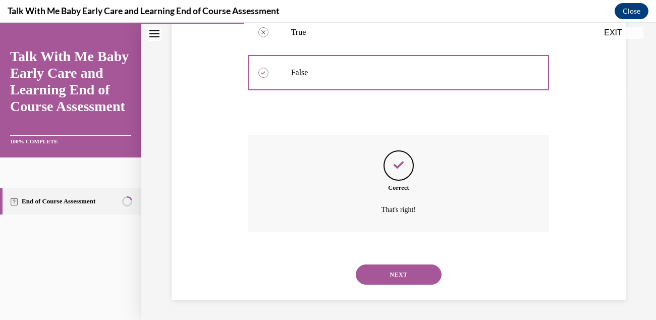
click at [376, 283] on button "NEXT" at bounding box center [399, 274] width 86 height 20
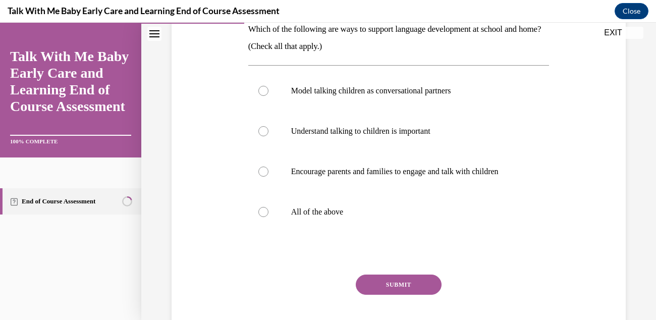
scroll to position [180, 0]
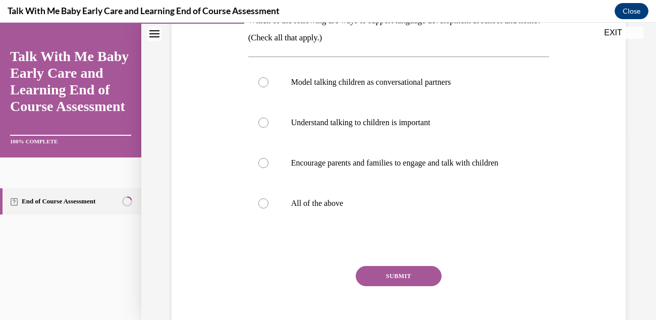
click at [262, 211] on label "All of the above" at bounding box center [398, 203] width 301 height 40
click at [262, 208] on input "All of the above" at bounding box center [263, 203] width 10 height 10
radio input "true"
click at [407, 274] on button "SUBMIT" at bounding box center [399, 276] width 86 height 20
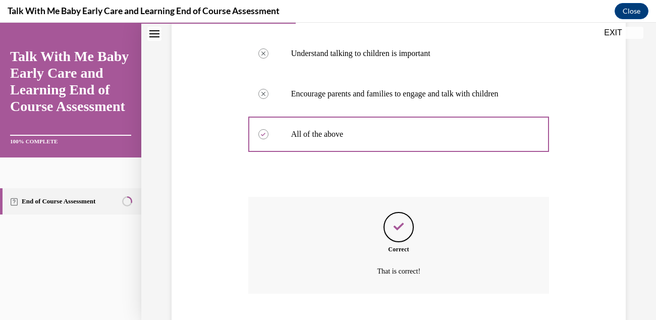
scroll to position [310, 0]
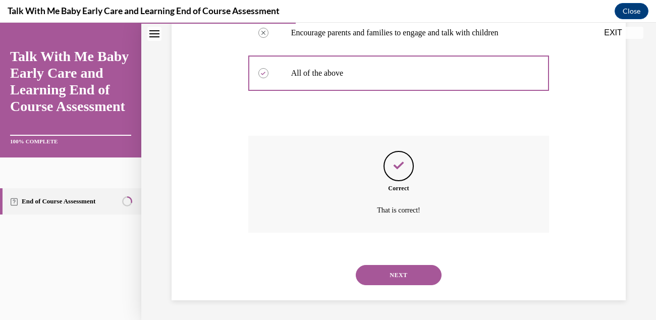
click at [407, 275] on button "NEXT" at bounding box center [399, 275] width 86 height 20
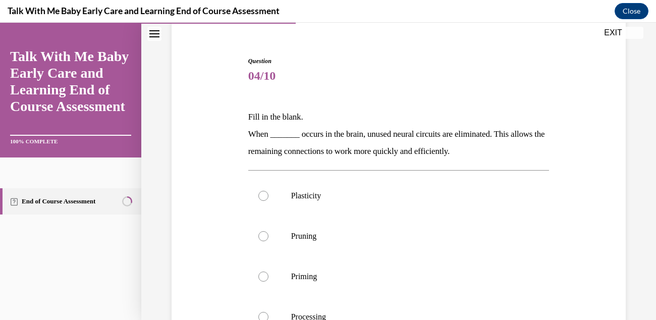
scroll to position [155, 0]
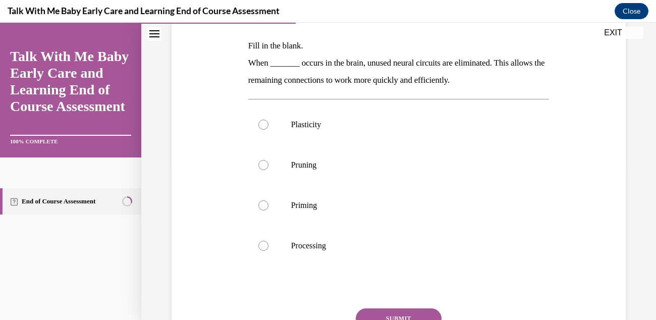
click at [311, 169] on p "Pruning" at bounding box center [407, 165] width 233 height 10
click at [268, 169] on input "Pruning" at bounding box center [263, 165] width 10 height 10
radio input "true"
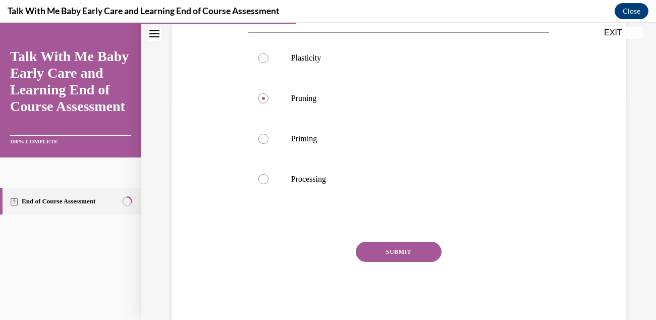
click at [403, 251] on button "SUBMIT" at bounding box center [399, 252] width 86 height 20
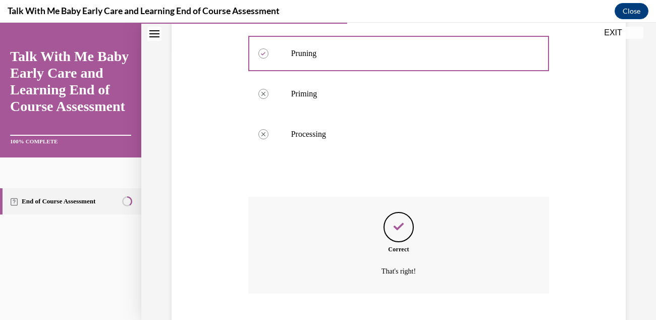
scroll to position [327, 0]
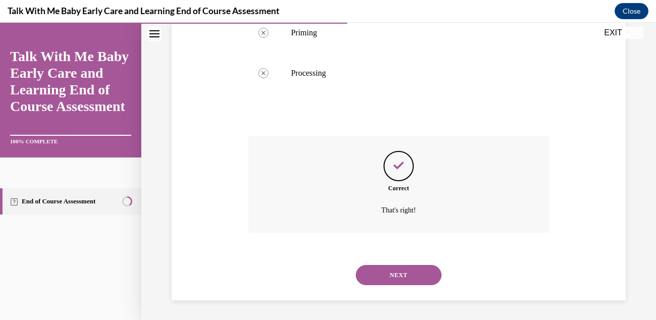
click at [404, 281] on button "NEXT" at bounding box center [399, 275] width 86 height 20
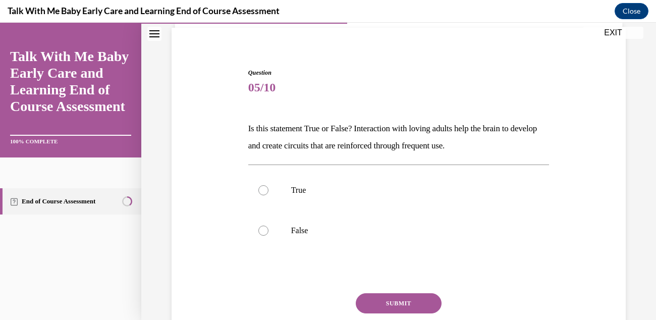
scroll to position [89, 0]
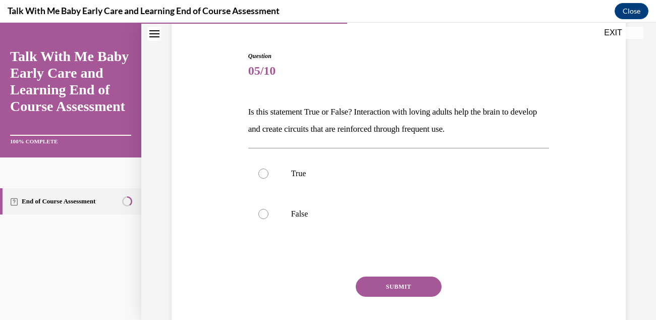
click at [301, 211] on p "False" at bounding box center [407, 214] width 233 height 10
click at [268, 211] on input "False" at bounding box center [263, 214] width 10 height 10
radio input "true"
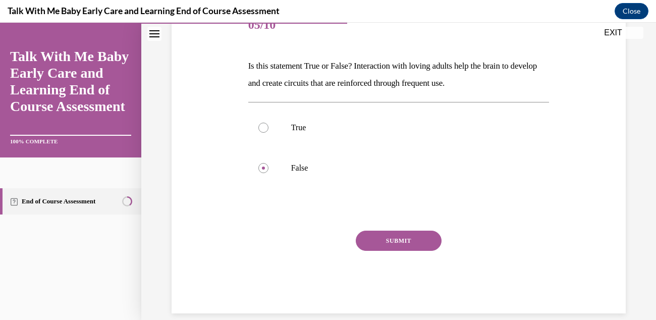
click at [405, 242] on button "SUBMIT" at bounding box center [399, 241] width 86 height 20
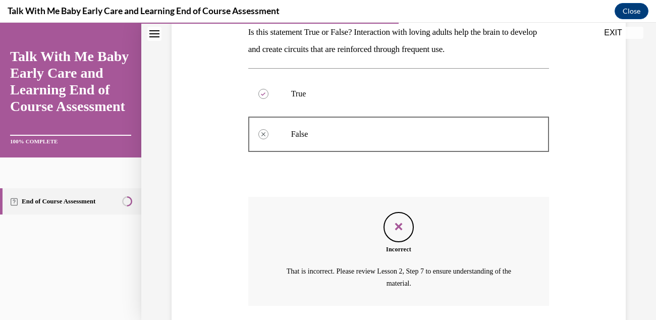
scroll to position [241, 0]
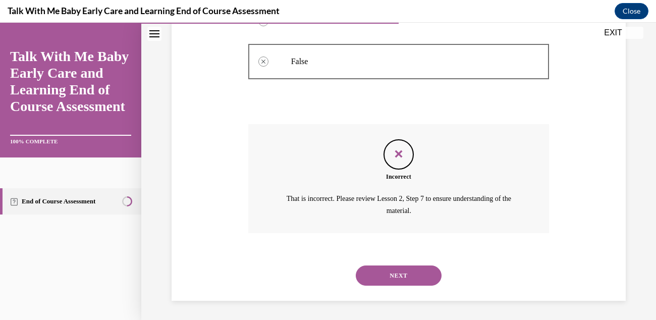
click at [410, 274] on button "NEXT" at bounding box center [399, 275] width 86 height 20
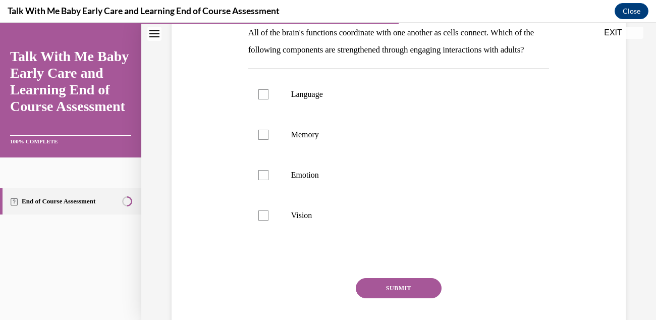
scroll to position [194, 0]
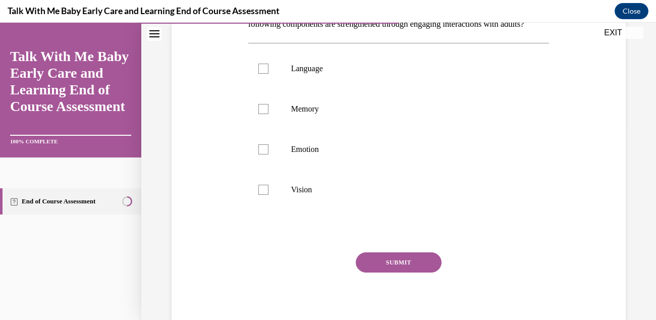
click at [319, 154] on p "Emotion" at bounding box center [407, 149] width 233 height 10
click at [268, 154] on input "Emotion" at bounding box center [263, 149] width 10 height 10
checkbox input "true"
click at [316, 114] on p "Memory" at bounding box center [407, 109] width 233 height 10
click at [268, 114] on input "Memory" at bounding box center [263, 109] width 10 height 10
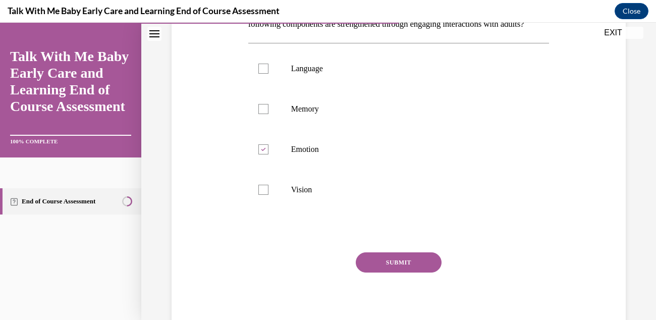
checkbox input "true"
click at [323, 78] on label "Language" at bounding box center [398, 68] width 301 height 40
click at [268, 74] on input "Language" at bounding box center [263, 69] width 10 height 10
checkbox input "true"
click at [404, 272] on button "SUBMIT" at bounding box center [399, 262] width 86 height 20
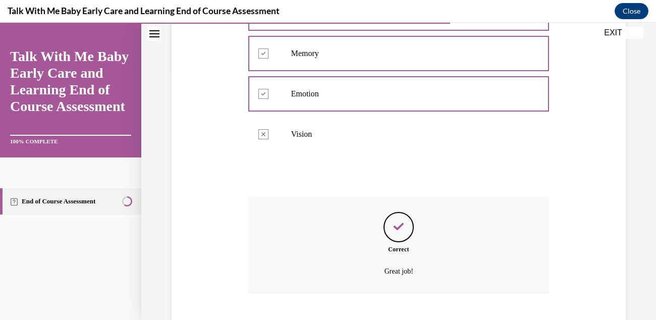
scroll to position [327, 0]
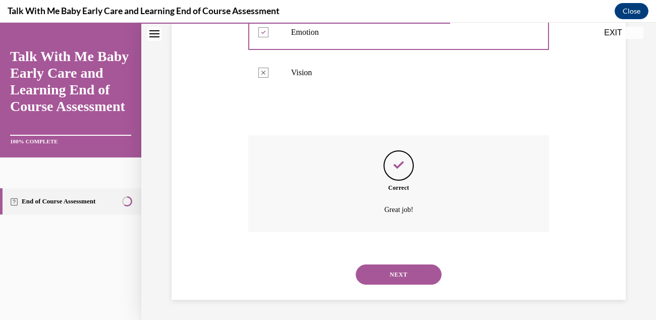
click at [405, 282] on button "NEXT" at bounding box center [399, 274] width 86 height 20
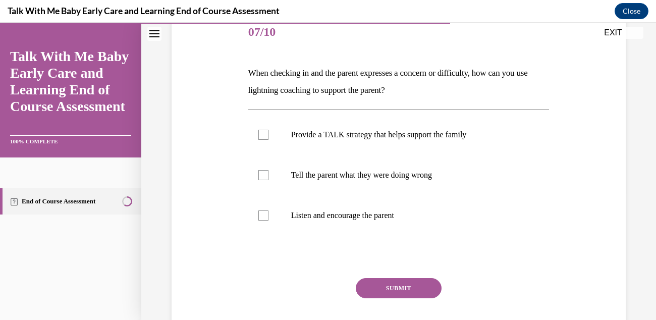
scroll to position [132, 0]
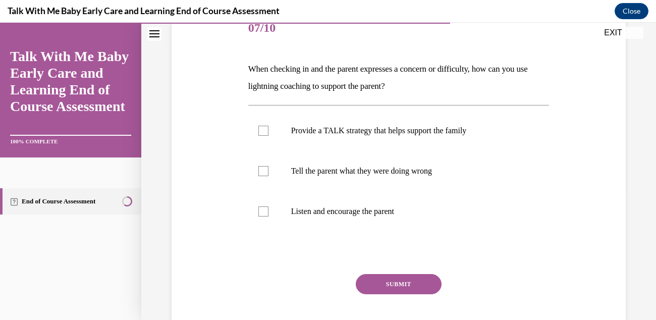
click at [453, 126] on p "Provide a TALK strategy that helps support the family" at bounding box center [407, 131] width 233 height 10
click at [268, 126] on input "Provide a TALK strategy that helps support the family" at bounding box center [263, 131] width 10 height 10
checkbox input "true"
click at [387, 212] on p "Listen and encourage the parent" at bounding box center [407, 211] width 233 height 10
click at [268, 212] on input "Listen and encourage the parent" at bounding box center [263, 211] width 10 height 10
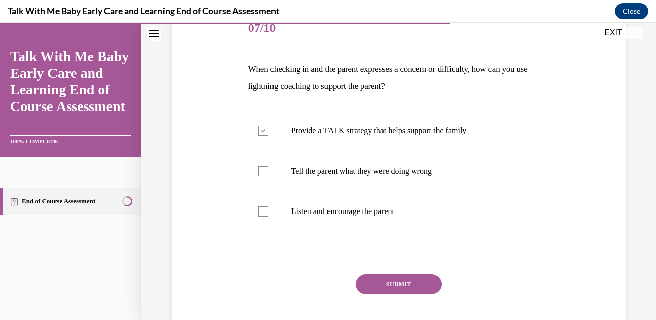
checkbox input "true"
click at [409, 288] on button "SUBMIT" at bounding box center [399, 284] width 86 height 20
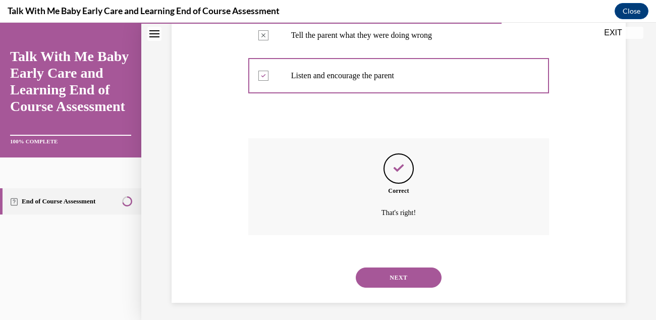
scroll to position [269, 0]
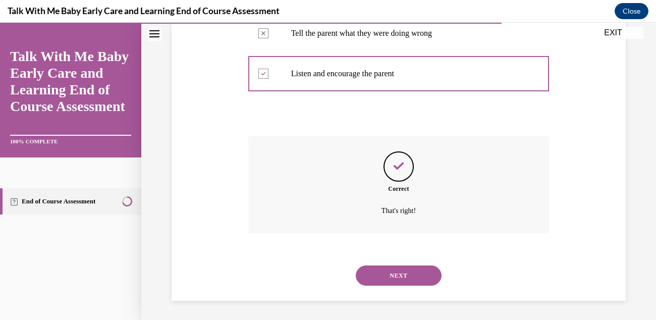
click at [417, 283] on button "NEXT" at bounding box center [399, 275] width 86 height 20
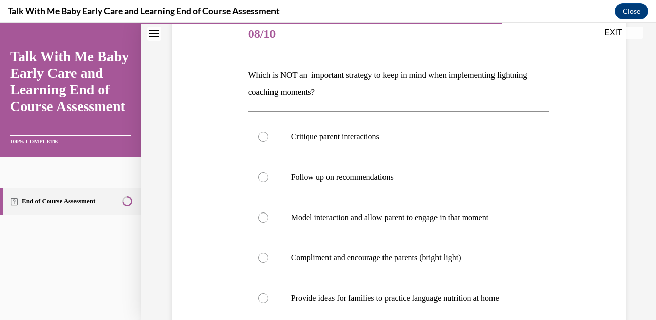
scroll to position [131, 0]
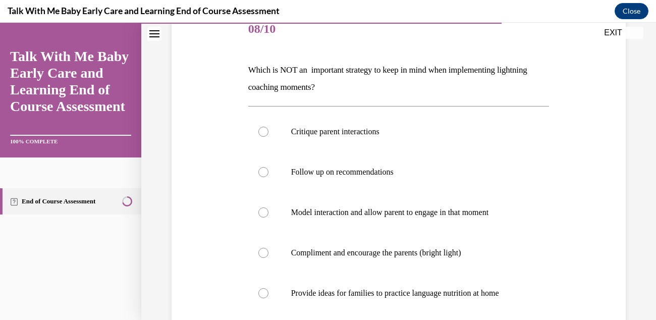
click at [373, 124] on label "Critique parent interactions" at bounding box center [398, 131] width 301 height 40
click at [268, 127] on input "Critique parent interactions" at bounding box center [263, 132] width 10 height 10
radio input "true"
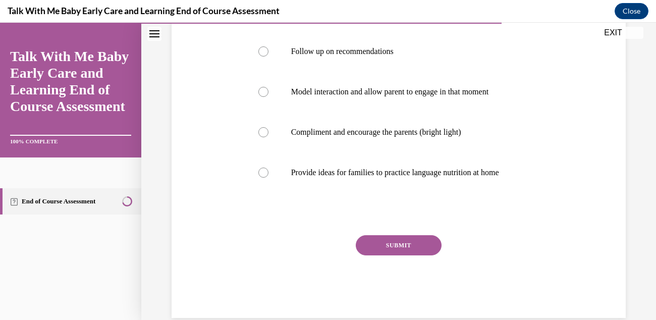
click at [405, 248] on button "SUBMIT" at bounding box center [399, 245] width 86 height 20
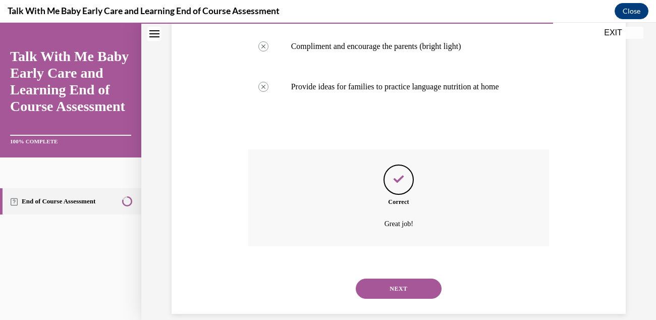
scroll to position [351, 0]
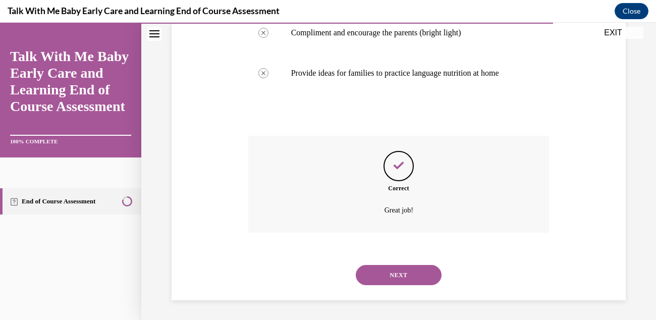
click at [408, 282] on button "NEXT" at bounding box center [399, 275] width 86 height 20
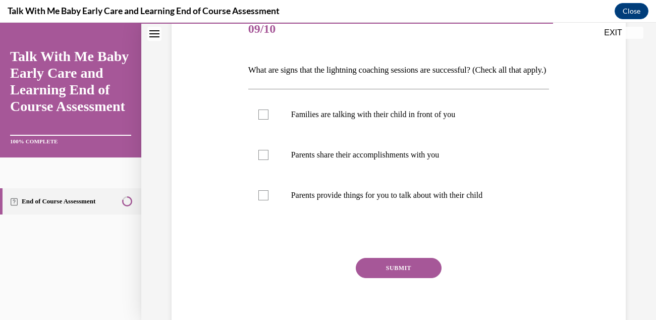
scroll to position [131, 0]
click at [480, 121] on label "Families are talking with their child in front of you" at bounding box center [398, 114] width 301 height 40
click at [268, 119] on input "Families are talking with their child in front of you" at bounding box center [263, 114] width 10 height 10
checkbox input "true"
click at [447, 159] on p "Parents share their accomplishments with you" at bounding box center [407, 154] width 233 height 10
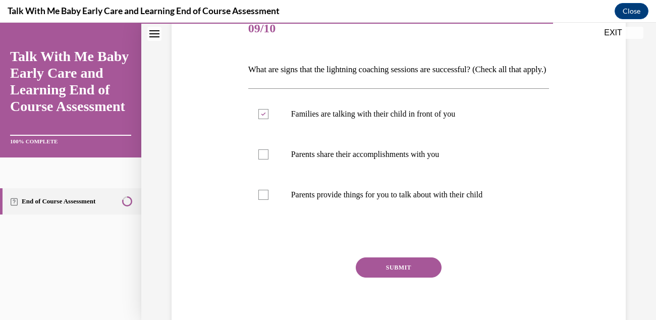
click at [268, 159] on input "Parents share their accomplishments with you" at bounding box center [263, 154] width 10 height 10
checkbox input "true"
click at [450, 200] on p "Parents provide things for you to talk about with their child" at bounding box center [407, 195] width 233 height 10
click at [268, 200] on input "Parents provide things for you to talk about with their child" at bounding box center [263, 195] width 10 height 10
checkbox input "true"
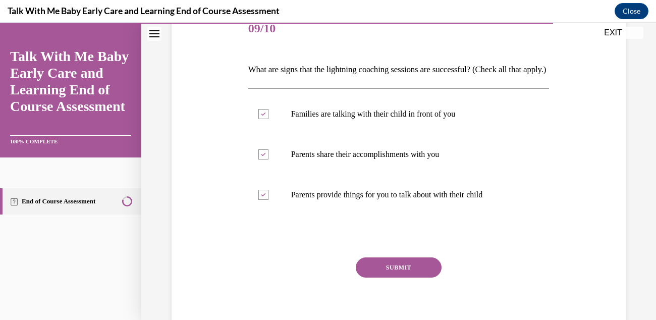
click at [406, 277] on button "SUBMIT" at bounding box center [399, 267] width 86 height 20
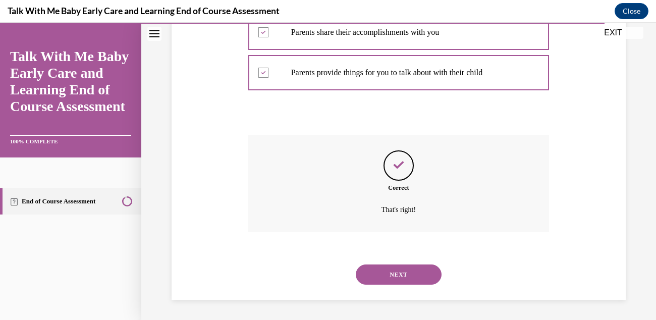
scroll to position [269, 0]
click at [400, 278] on button "NEXT" at bounding box center [399, 274] width 86 height 20
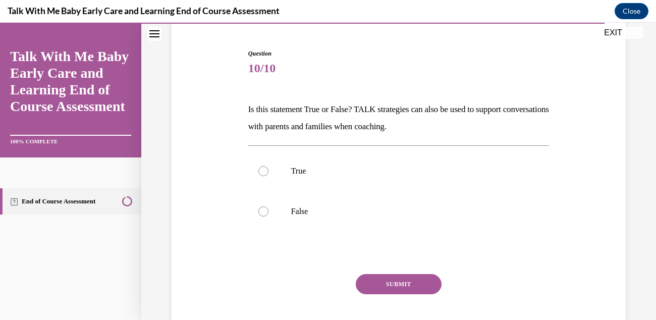
scroll to position [93, 0]
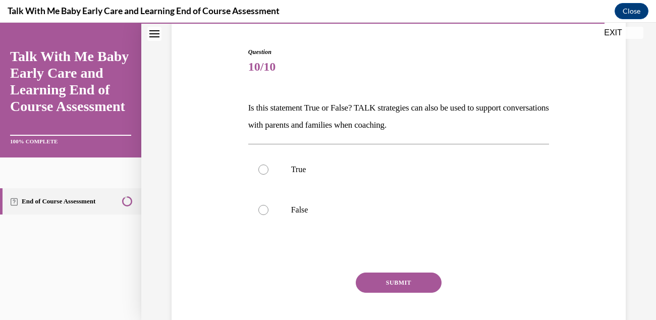
click at [257, 215] on label "False" at bounding box center [398, 210] width 301 height 40
click at [258, 215] on input "False" at bounding box center [263, 210] width 10 height 10
radio input "true"
click at [415, 284] on button "SUBMIT" at bounding box center [399, 282] width 86 height 20
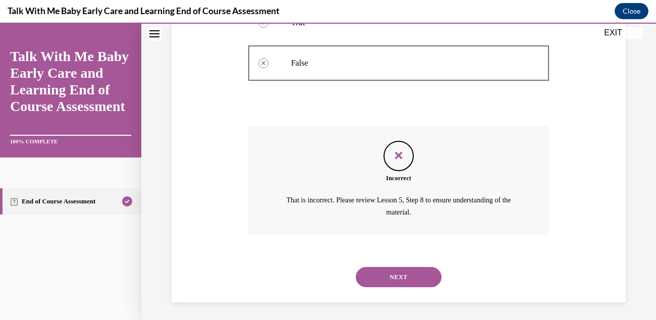
scroll to position [241, 0]
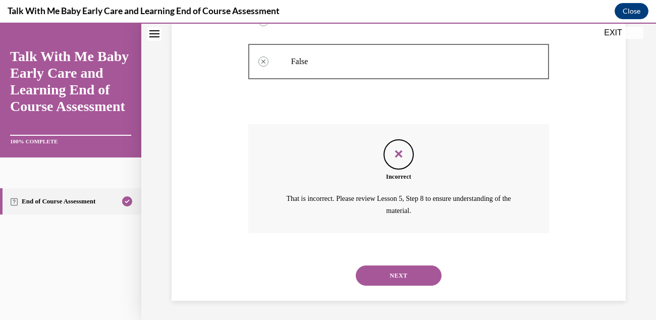
click at [415, 280] on button "NEXT" at bounding box center [399, 275] width 86 height 20
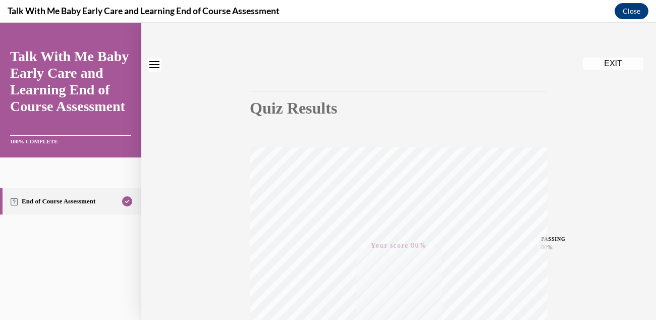
scroll to position [0, 0]
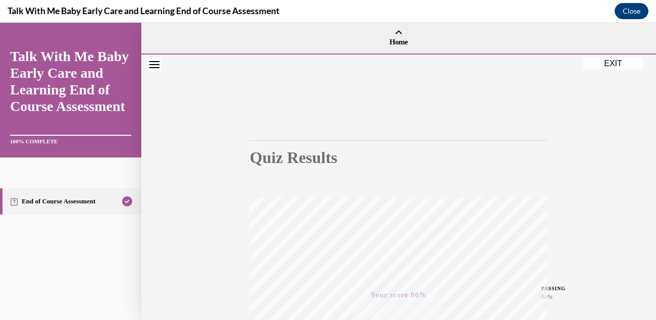
click at [615, 64] on button "EXIT" at bounding box center [613, 64] width 61 height 12
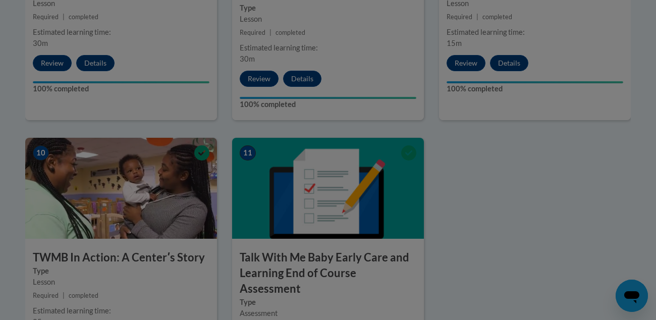
scroll to position [1027, 0]
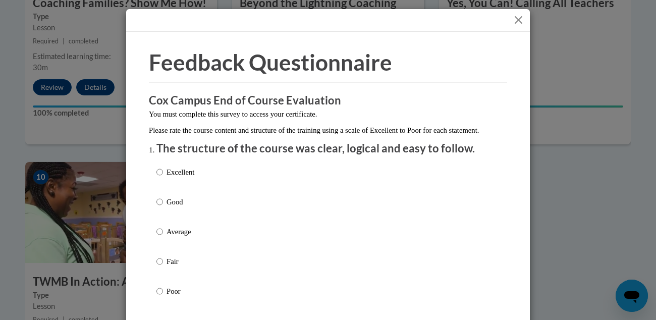
click at [170, 194] on label "Excellent" at bounding box center [175, 179] width 38 height 27
click at [163, 178] on input "Excellent" at bounding box center [159, 171] width 7 height 11
radio input "true"
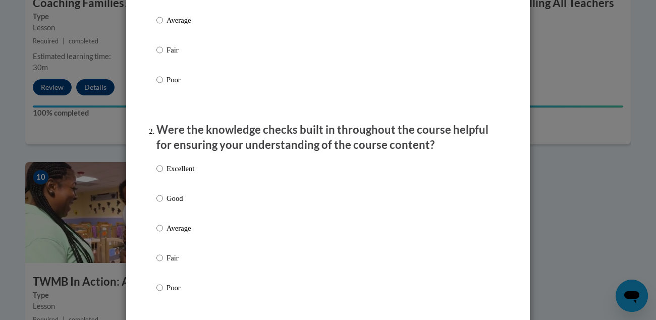
scroll to position [239, 0]
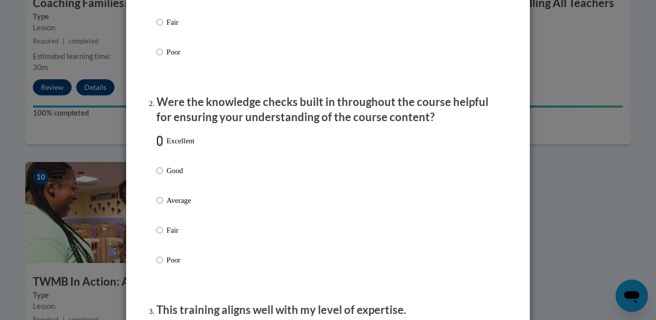
click at [160, 146] on input "Excellent" at bounding box center [159, 140] width 7 height 11
radio input "true"
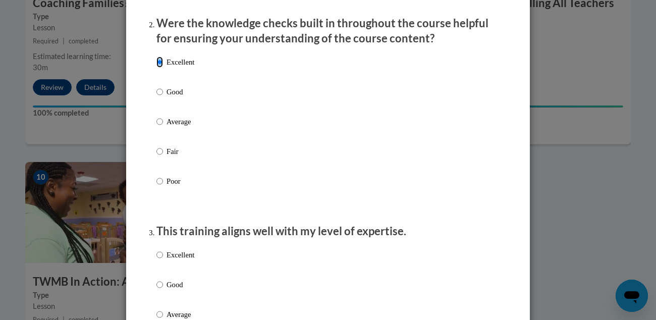
scroll to position [353, 0]
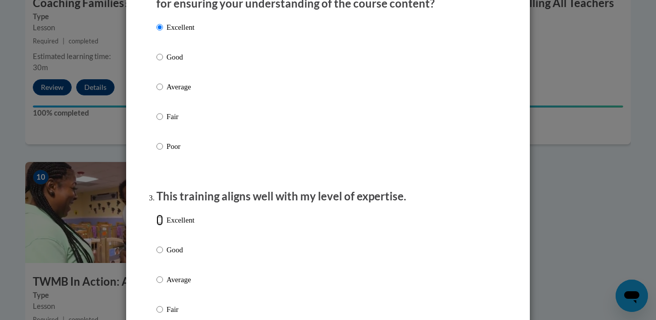
click at [157, 225] on input "Excellent" at bounding box center [159, 219] width 7 height 11
radio input "true"
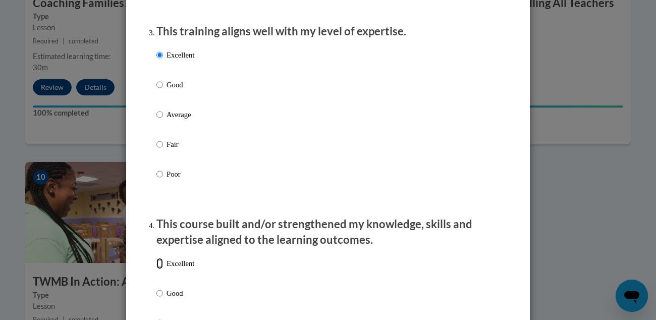
click at [160, 269] on input "Excellent" at bounding box center [159, 263] width 7 height 11
radio input "true"
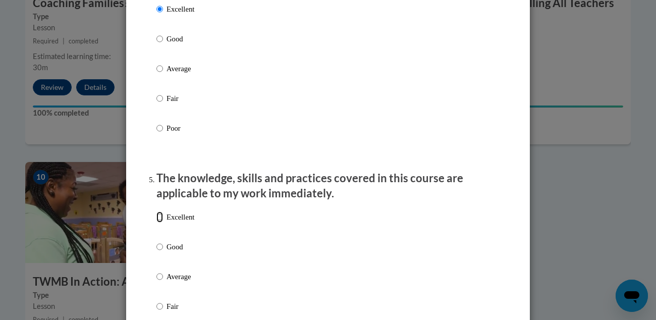
click at [161, 222] on input "Excellent" at bounding box center [159, 216] width 7 height 11
radio input "true"
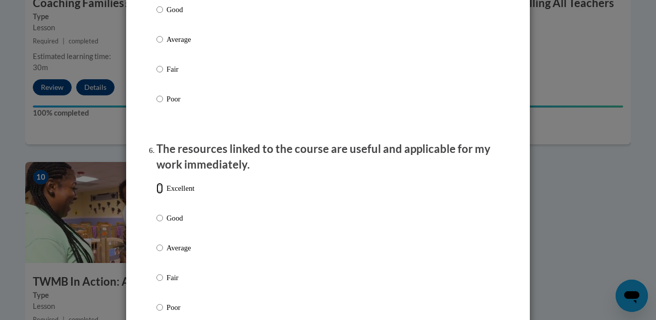
click at [159, 194] on input "Excellent" at bounding box center [159, 188] width 7 height 11
radio input "true"
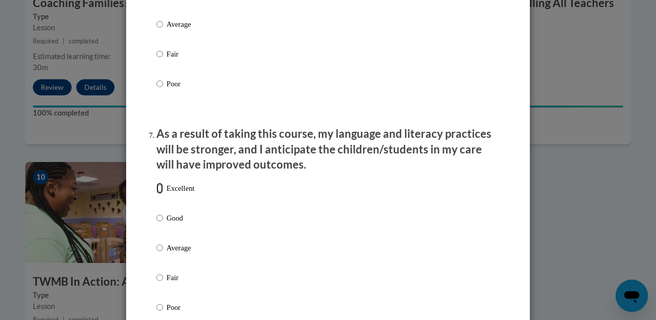
click at [161, 194] on input "Excellent" at bounding box center [159, 188] width 7 height 11
radio input "true"
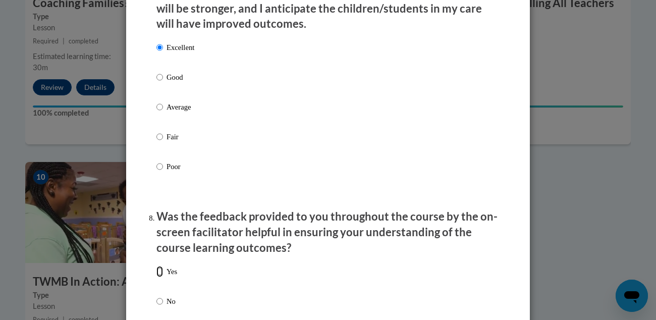
click at [159, 277] on input "Yes" at bounding box center [159, 271] width 7 height 11
radio input "true"
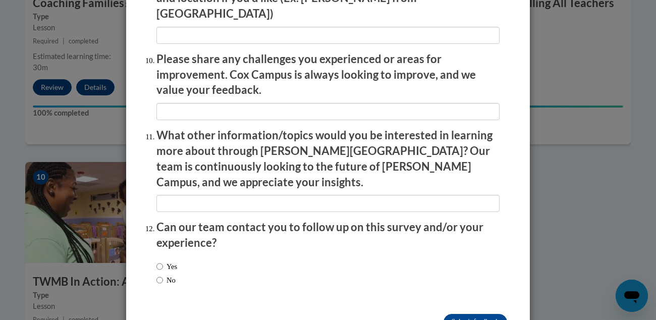
scroll to position [1784, 0]
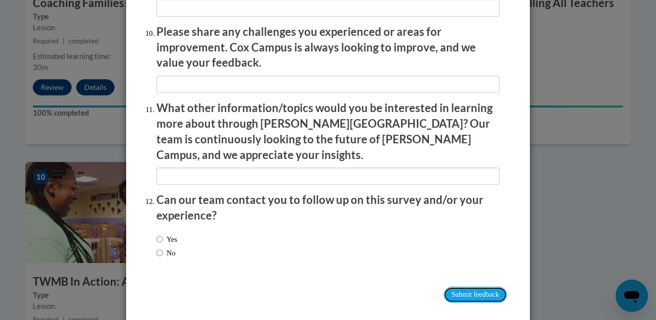
click at [467, 287] on input "Submit feedback" at bounding box center [475, 295] width 64 height 16
